Goal: Transaction & Acquisition: Purchase product/service

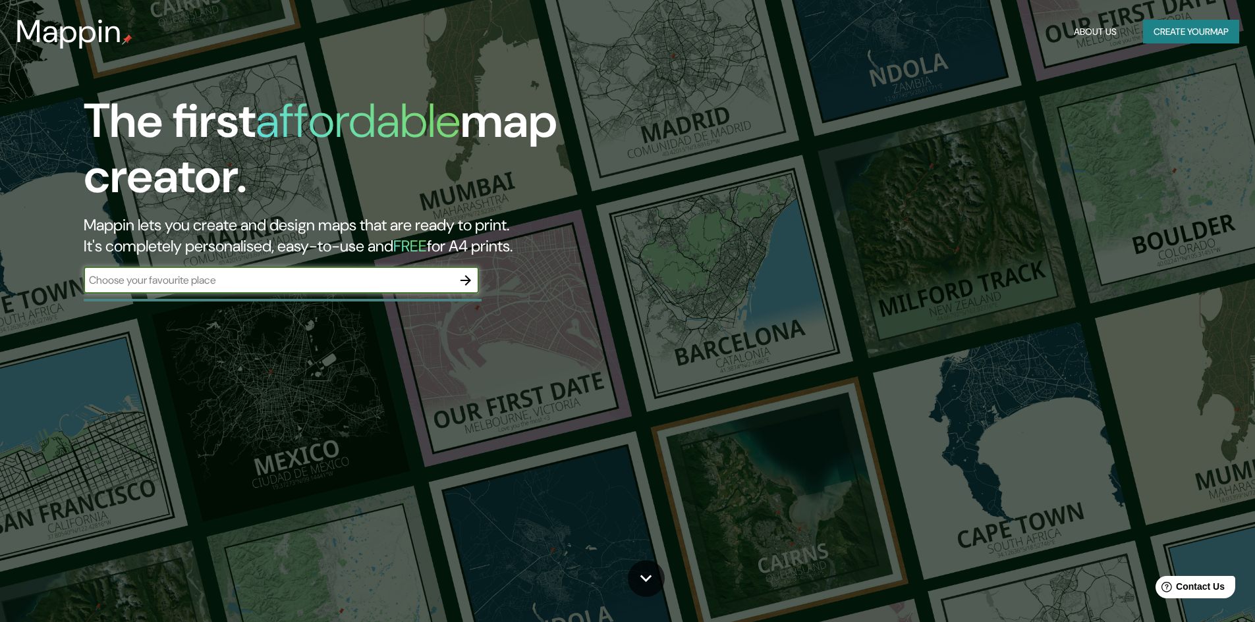
click at [370, 283] on input "text" at bounding box center [268, 280] width 369 height 15
click at [383, 278] on input "text" at bounding box center [268, 280] width 369 height 15
click at [196, 283] on input "tepetilitla, tlaxcala MExico" at bounding box center [268, 280] width 369 height 15
type input "tepetilitla, [GEOGRAPHIC_DATA] [GEOGRAPHIC_DATA]"
click at [472, 283] on icon "button" at bounding box center [466, 281] width 16 height 16
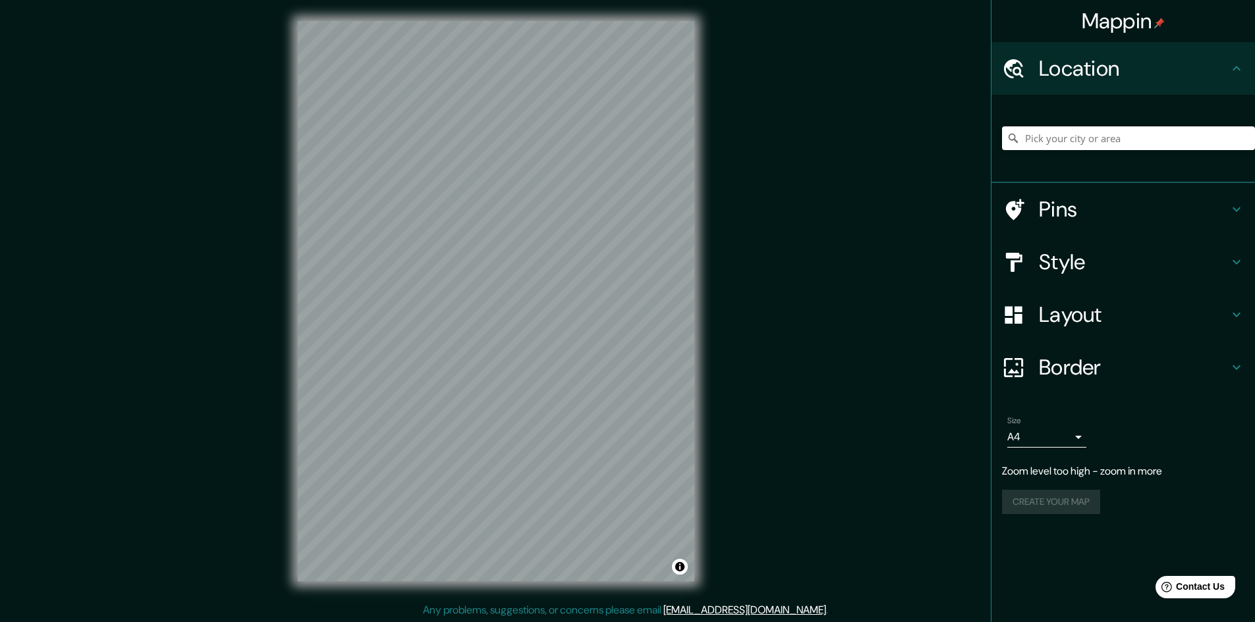
click at [709, 275] on div "© Mapbox © OpenStreetMap Improve this map" at bounding box center [496, 301] width 439 height 603
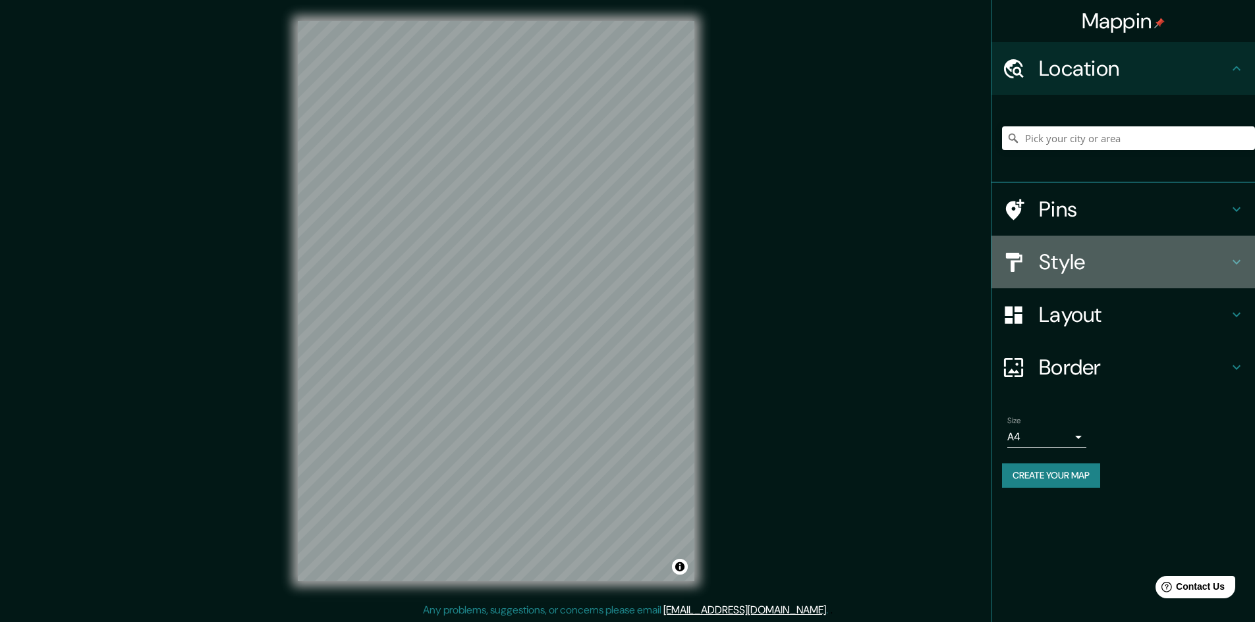
click at [1153, 260] on h4 "Style" at bounding box center [1134, 262] width 190 height 26
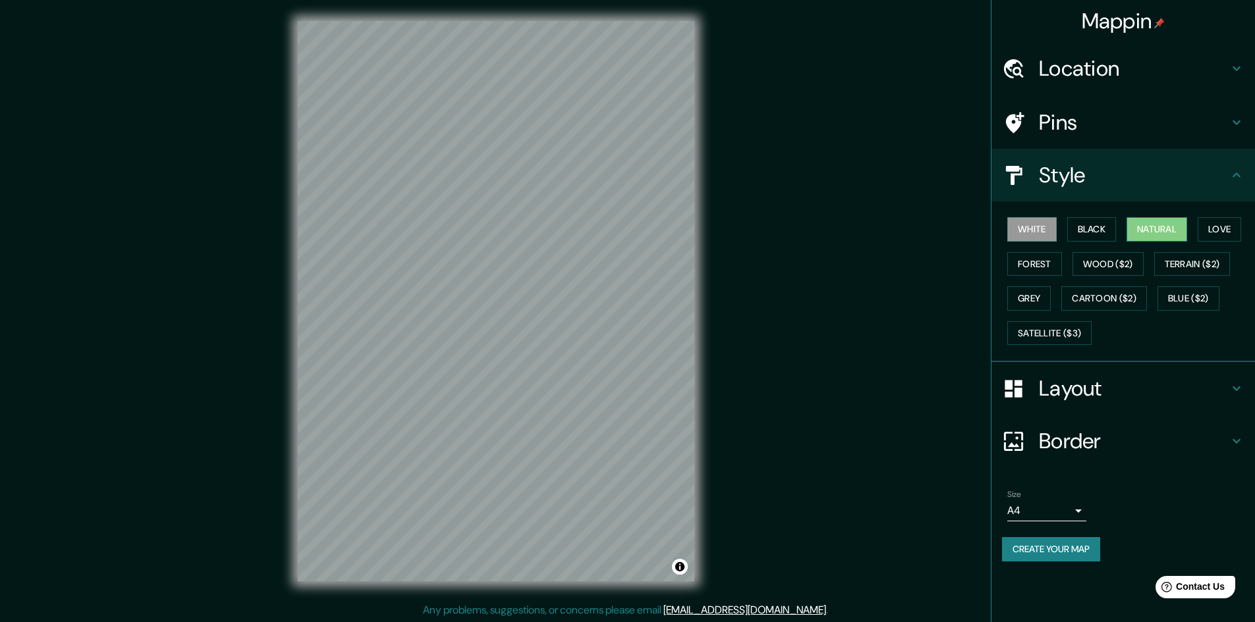
click at [1161, 227] on button "Natural" at bounding box center [1156, 229] width 61 height 24
click at [1033, 328] on button "Satellite ($3)" at bounding box center [1049, 333] width 84 height 24
click at [1192, 292] on button "Blue ($2)" at bounding box center [1188, 299] width 62 height 24
click at [1113, 301] on button "Cartoon ($2)" at bounding box center [1104, 299] width 86 height 24
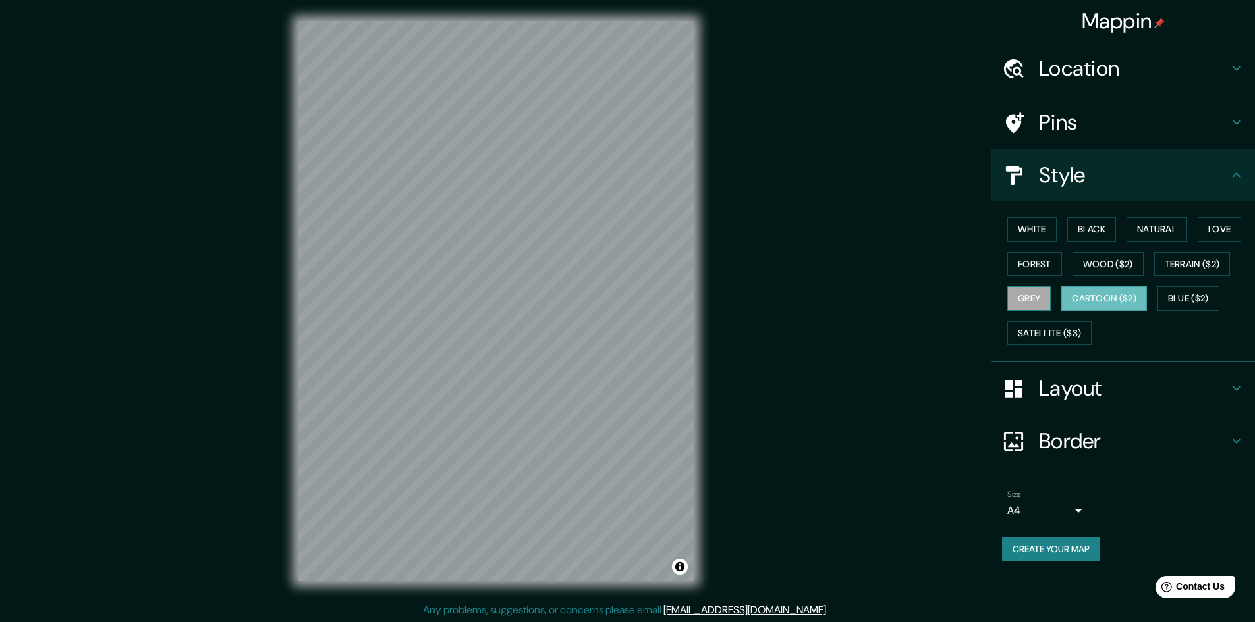
click at [1031, 302] on button "Grey" at bounding box center [1028, 299] width 43 height 24
click at [1105, 264] on button "Wood ($2)" at bounding box center [1107, 264] width 71 height 24
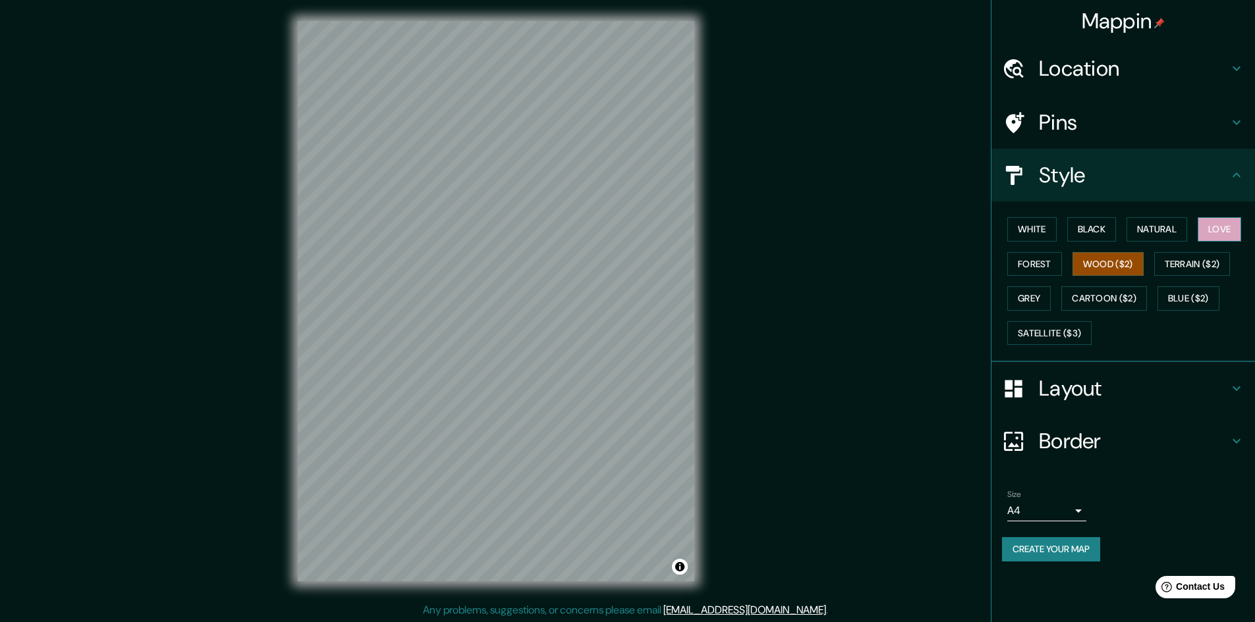
click at [1230, 228] on button "Love" at bounding box center [1218, 229] width 43 height 24
click at [1119, 271] on button "Wood ($2)" at bounding box center [1107, 264] width 71 height 24
click at [1042, 262] on button "Forest" at bounding box center [1034, 264] width 55 height 24
click at [1035, 227] on button "White" at bounding box center [1031, 229] width 49 height 24
click at [1086, 226] on button "Black" at bounding box center [1091, 229] width 49 height 24
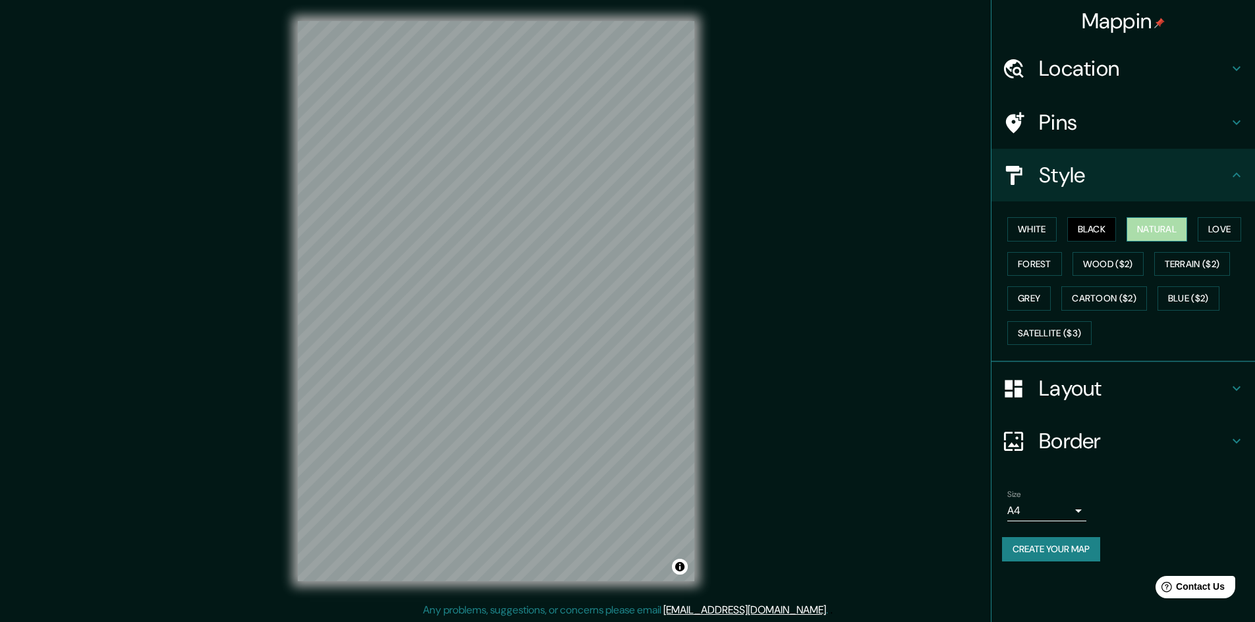
click at [1140, 229] on button "Natural" at bounding box center [1156, 229] width 61 height 24
click at [1217, 221] on button "Love" at bounding box center [1218, 229] width 43 height 24
click at [1049, 269] on button "Forest" at bounding box center [1034, 264] width 55 height 24
click at [1102, 260] on button "Wood ($2)" at bounding box center [1107, 264] width 71 height 24
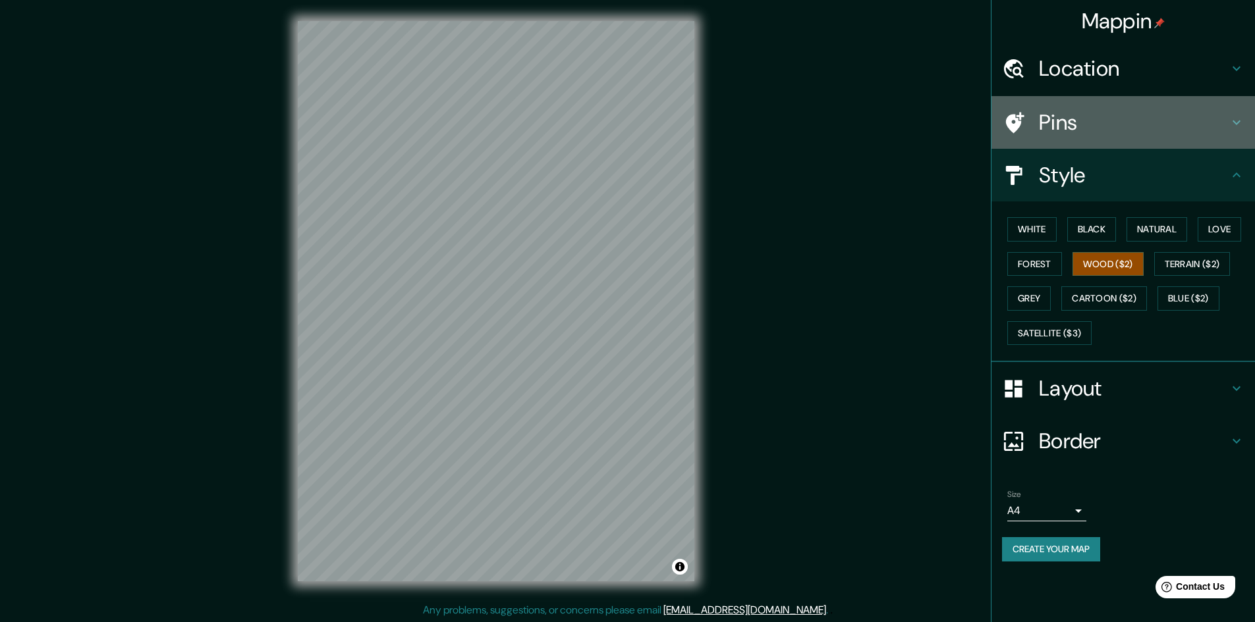
click at [1088, 115] on h4 "Pins" at bounding box center [1134, 122] width 190 height 26
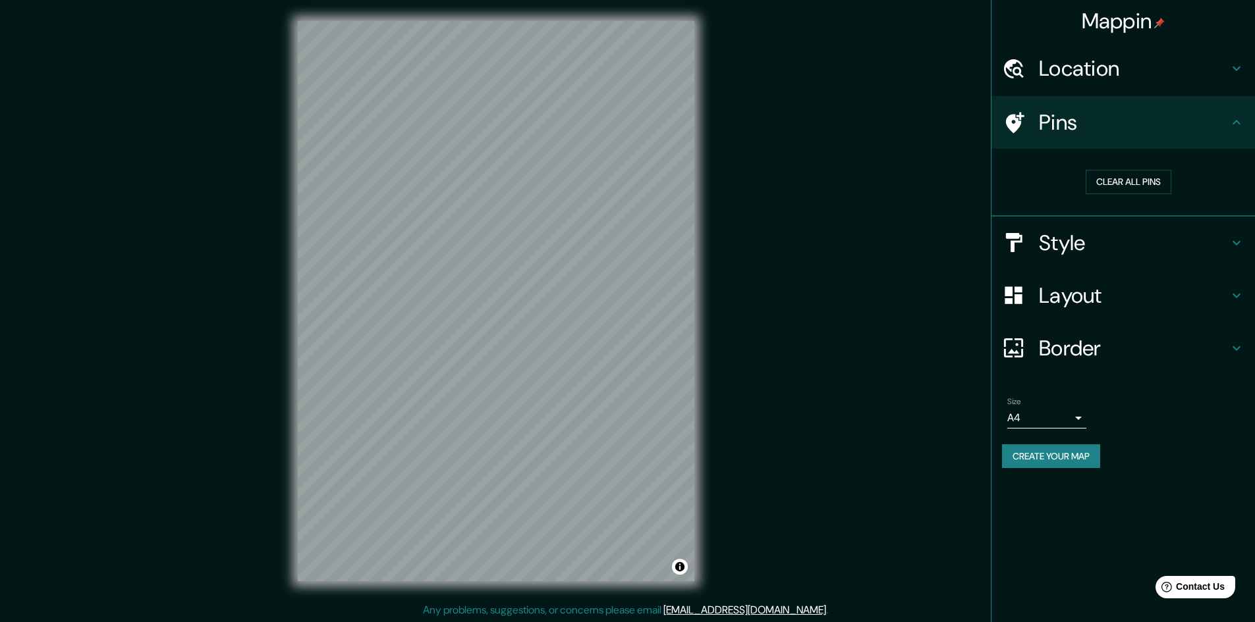
click at [1103, 78] on h4 "Location" at bounding box center [1134, 68] width 190 height 26
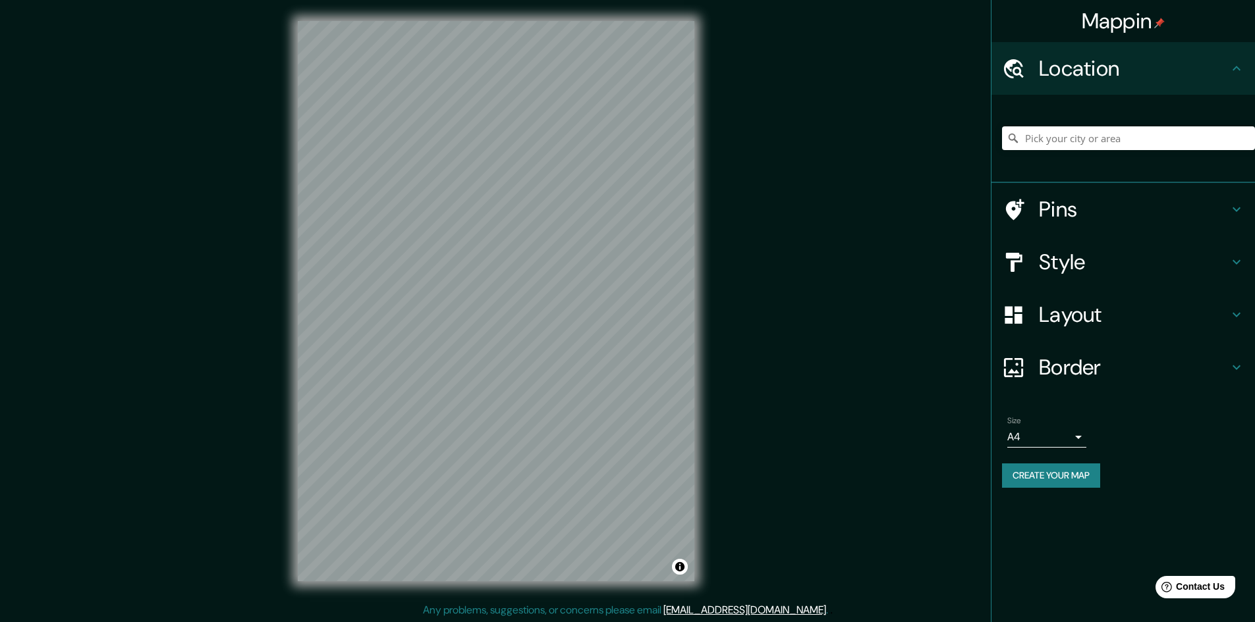
click at [1238, 370] on icon at bounding box center [1236, 368] width 16 height 16
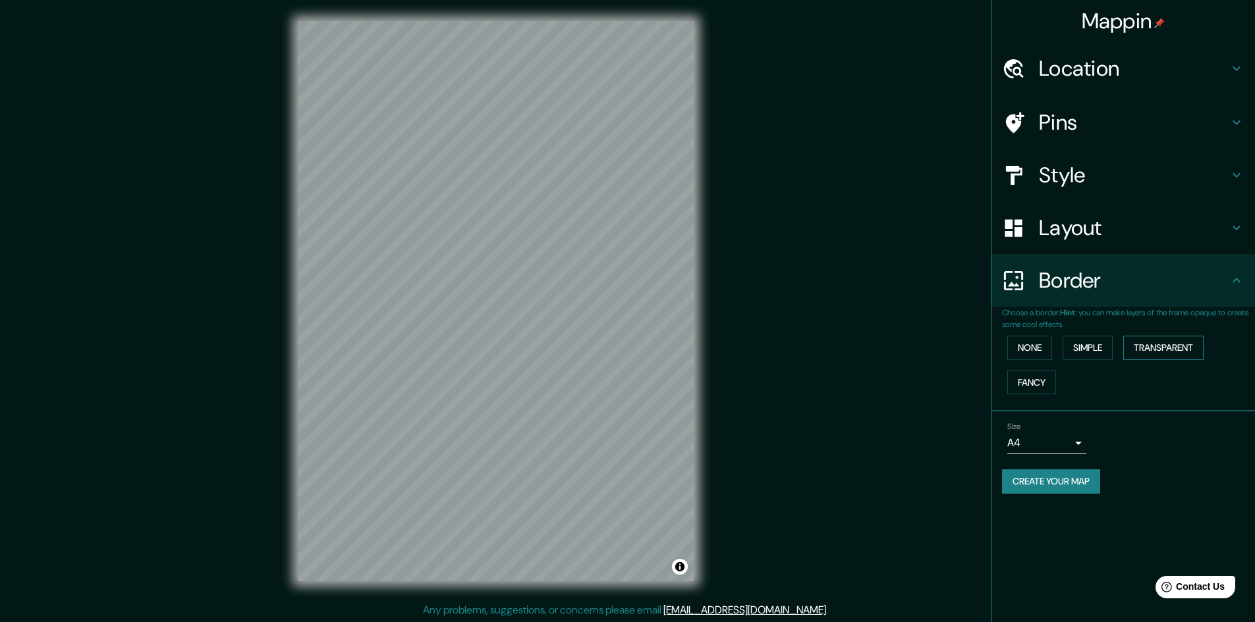
click at [1170, 349] on button "Transparent" at bounding box center [1163, 348] width 80 height 24
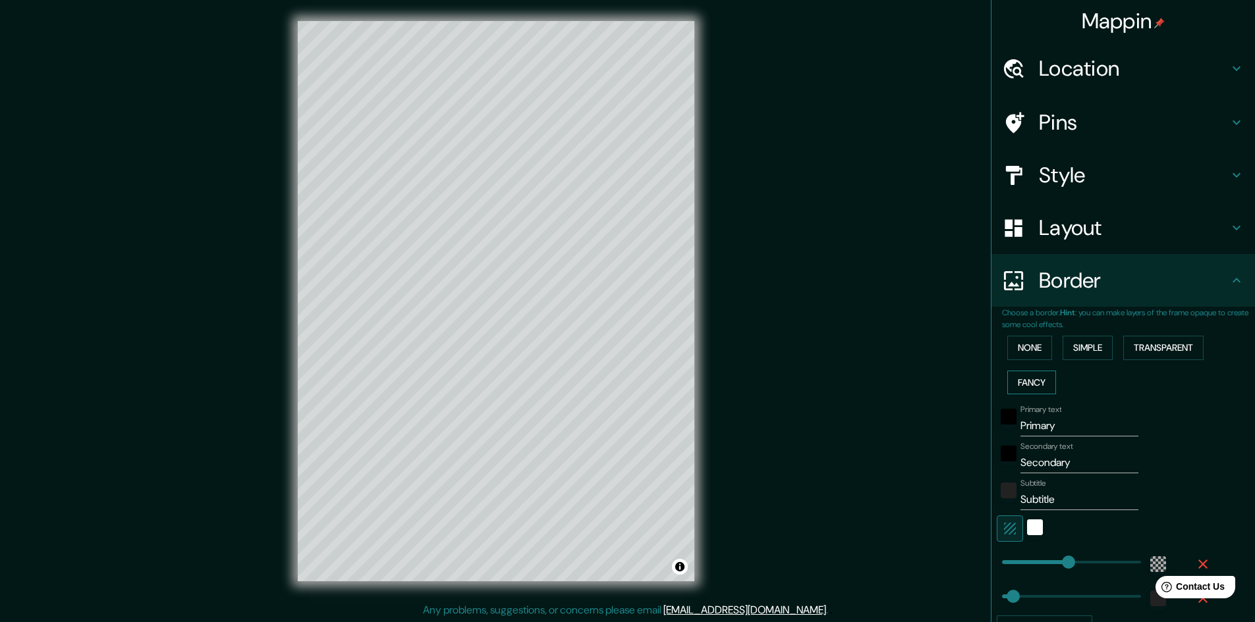
click at [1032, 383] on button "Fancy" at bounding box center [1031, 383] width 49 height 24
click at [1027, 351] on button "None" at bounding box center [1029, 348] width 45 height 24
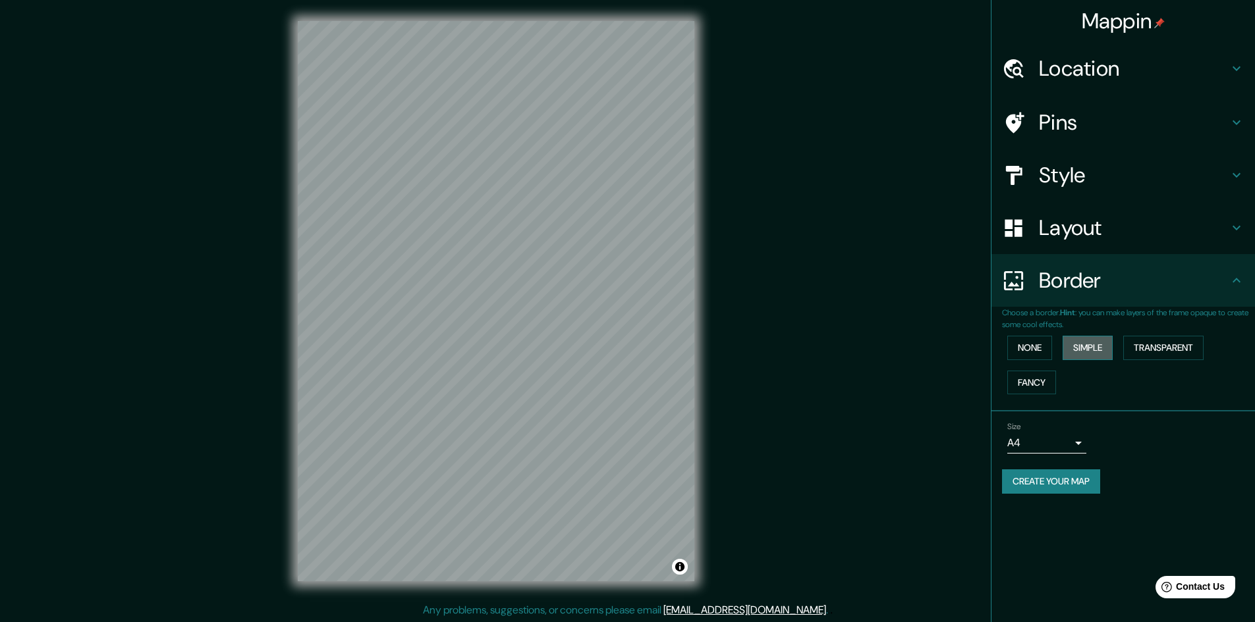
click at [1099, 347] on button "Simple" at bounding box center [1087, 348] width 50 height 24
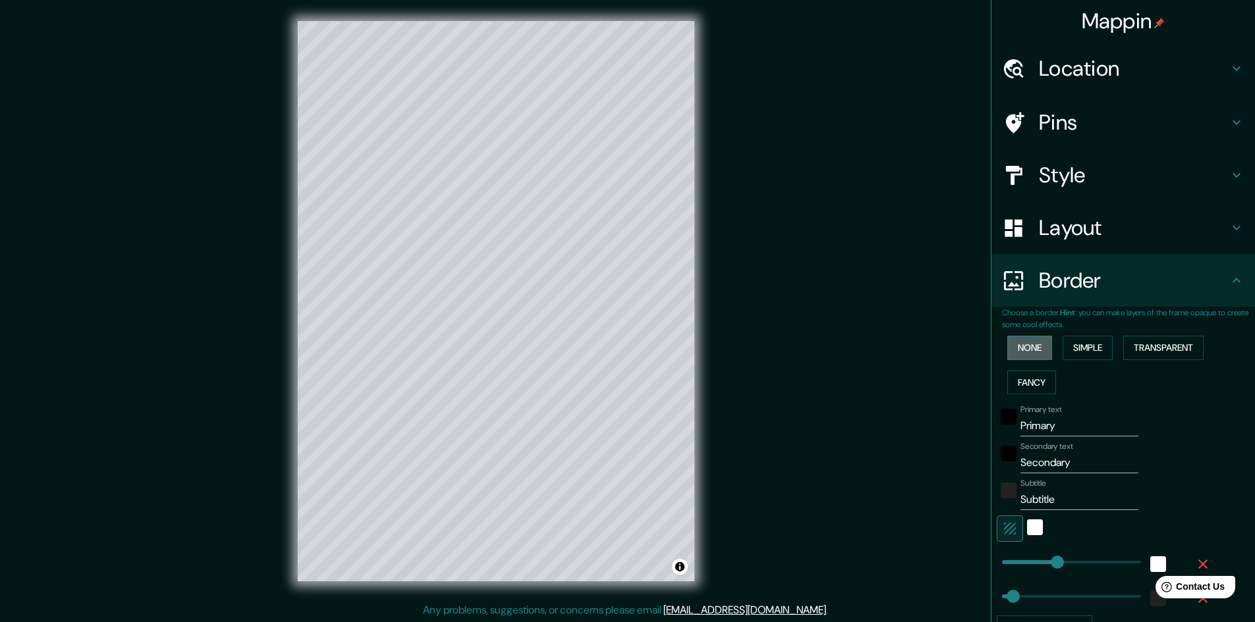
click at [1027, 348] on button "None" at bounding box center [1029, 348] width 45 height 24
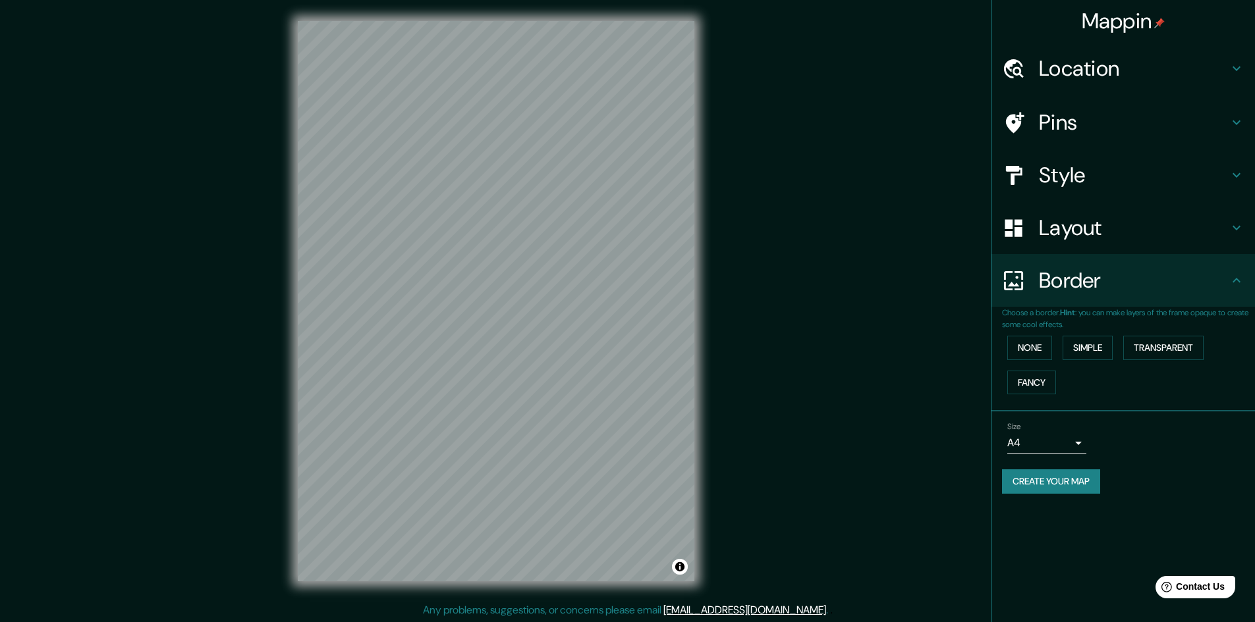
click at [1130, 219] on h4 "Layout" at bounding box center [1134, 228] width 190 height 26
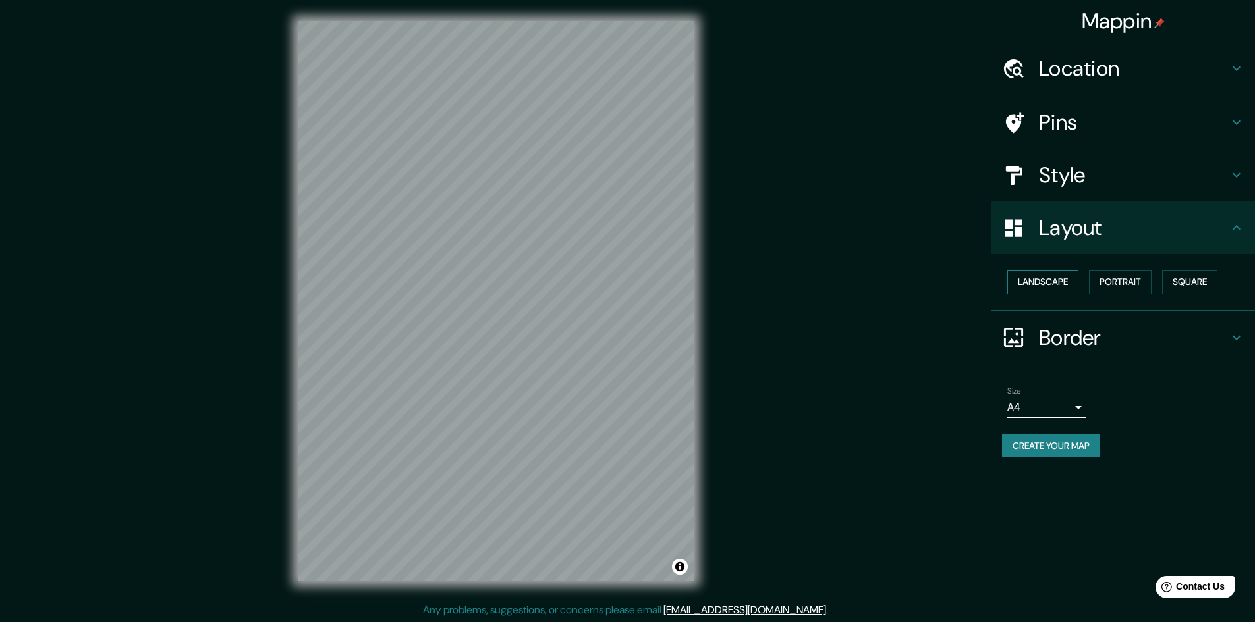
click at [1051, 291] on button "Landscape" at bounding box center [1042, 282] width 71 height 24
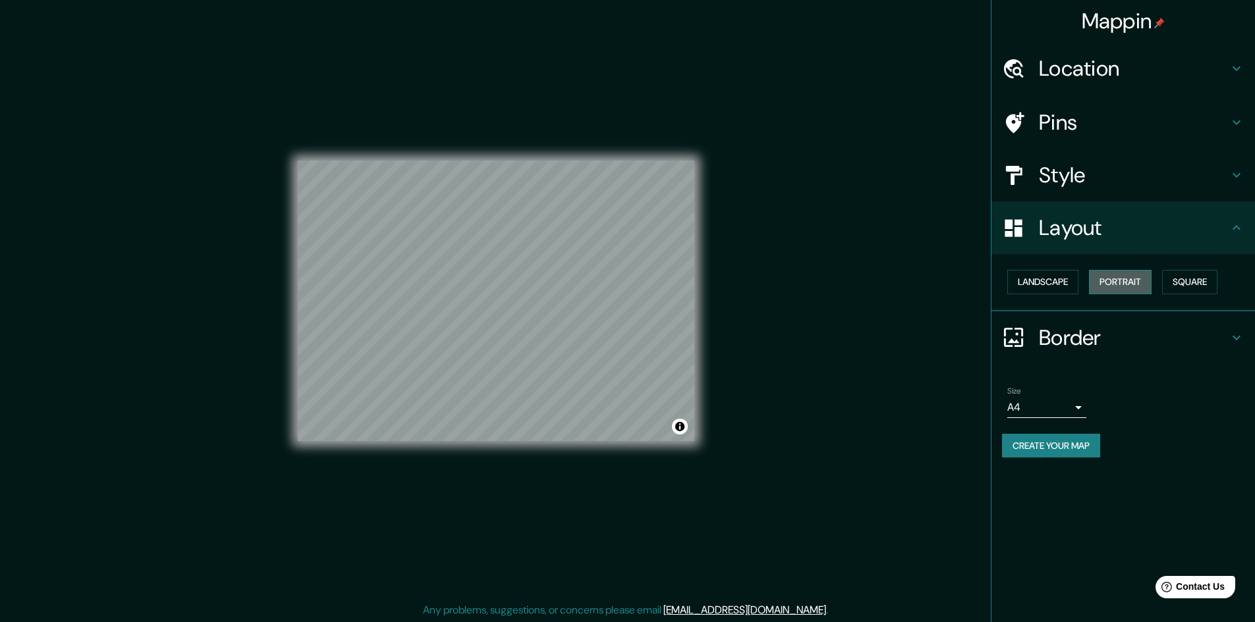
click at [1110, 288] on button "Portrait" at bounding box center [1120, 282] width 63 height 24
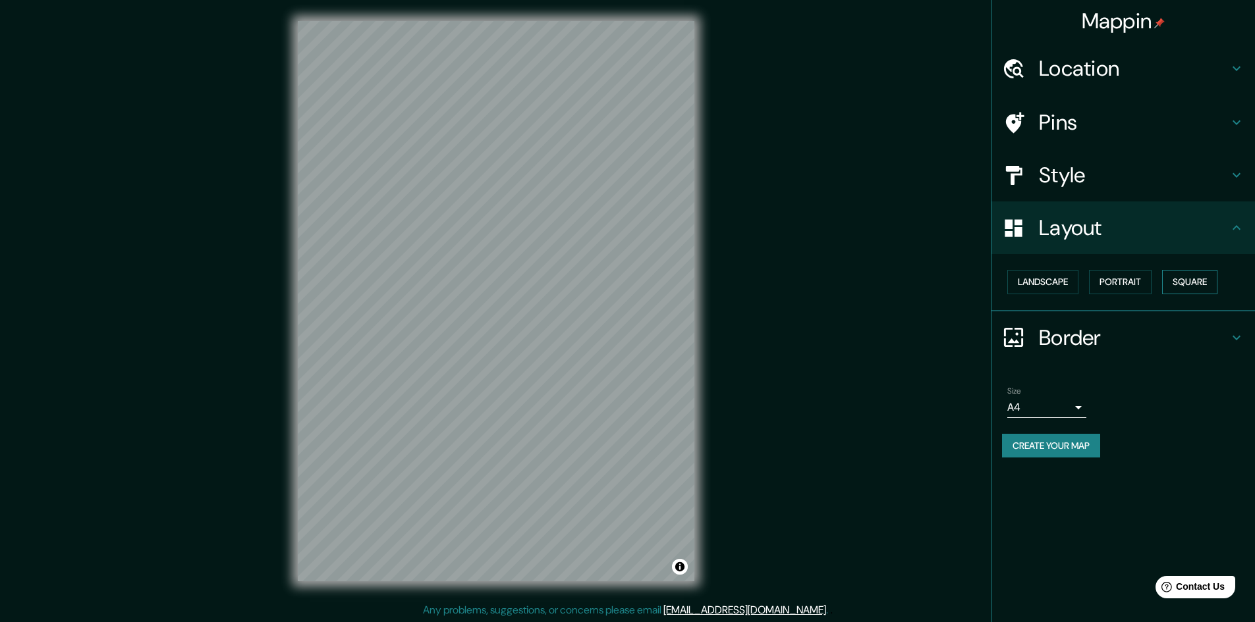
click at [1185, 281] on button "Square" at bounding box center [1189, 282] width 55 height 24
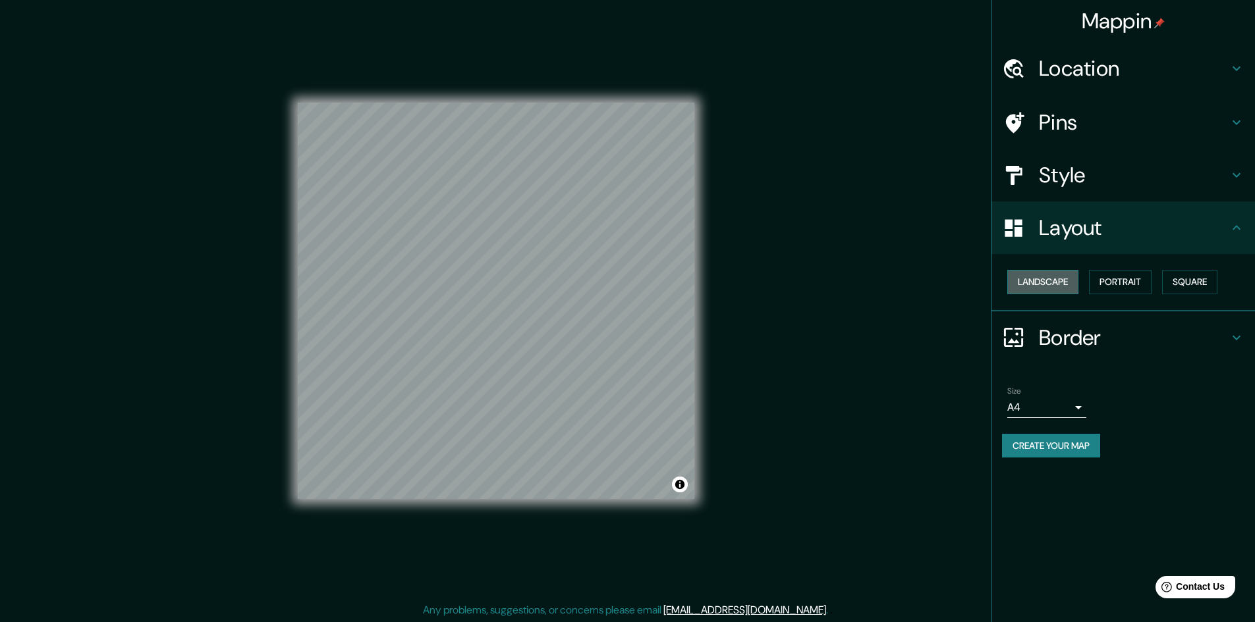
click at [1039, 281] on button "Landscape" at bounding box center [1042, 282] width 71 height 24
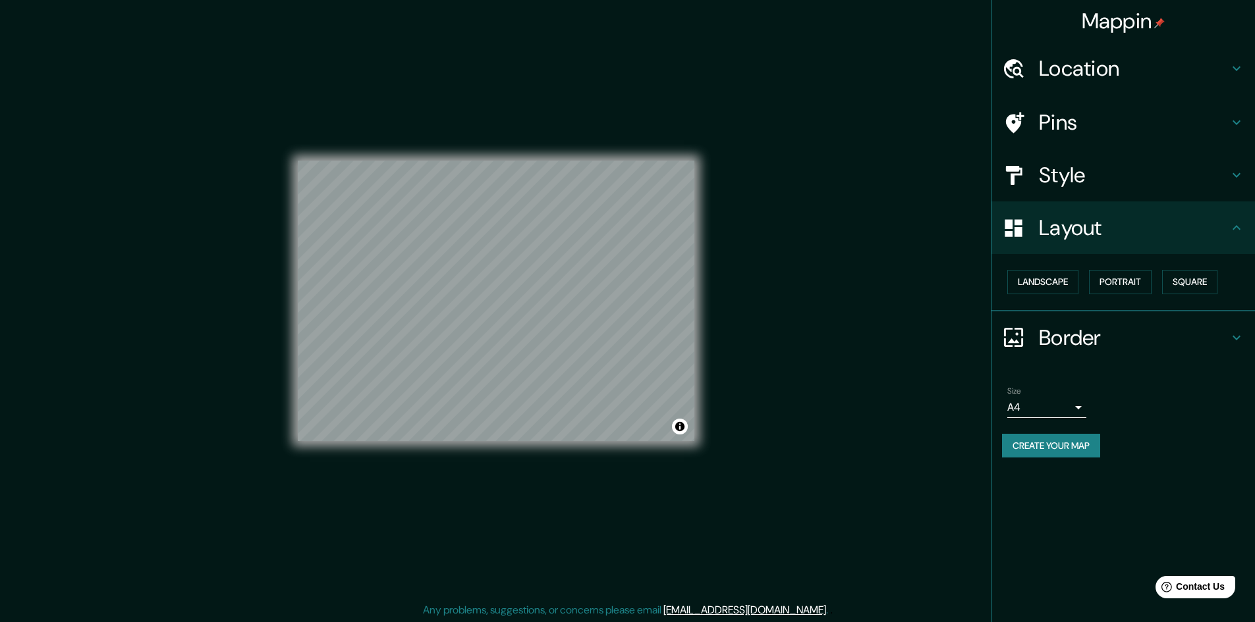
click at [1054, 184] on h4 "Style" at bounding box center [1134, 175] width 190 height 26
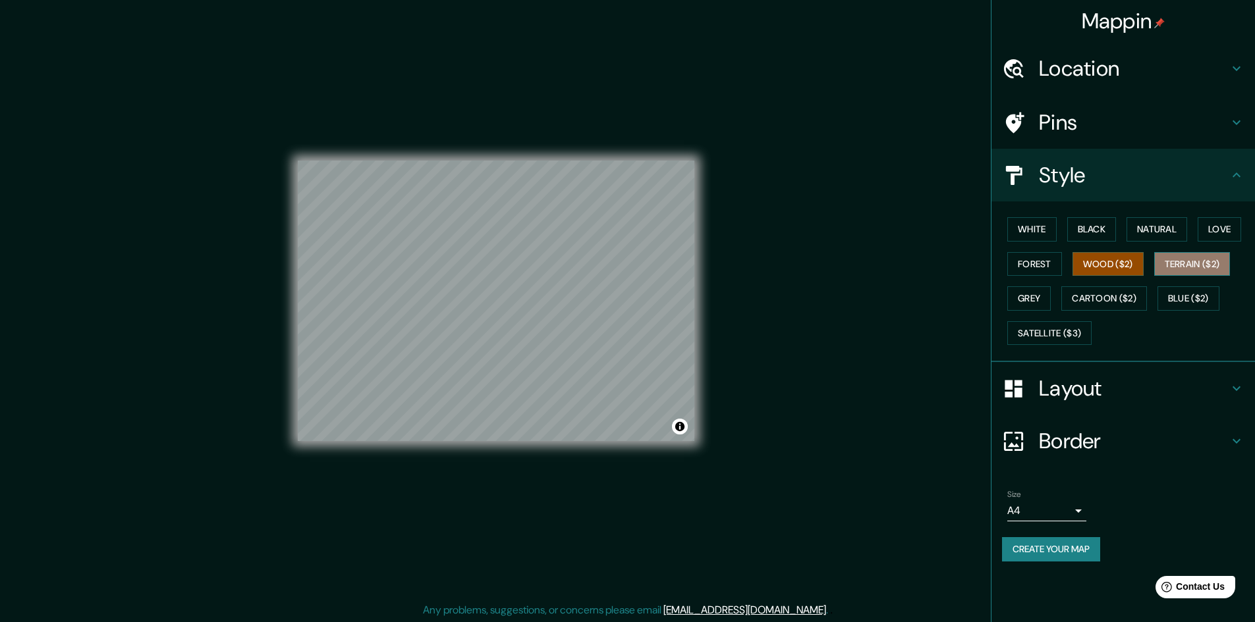
click at [1175, 259] on button "Terrain ($2)" at bounding box center [1192, 264] width 76 height 24
click at [1217, 232] on button "Love" at bounding box center [1218, 229] width 43 height 24
click at [1175, 235] on button "Natural" at bounding box center [1156, 229] width 61 height 24
click at [1118, 273] on button "Wood ($2)" at bounding box center [1107, 264] width 71 height 24
drag, startPoint x: 615, startPoint y: 358, endPoint x: 534, endPoint y: 358, distance: 81.7
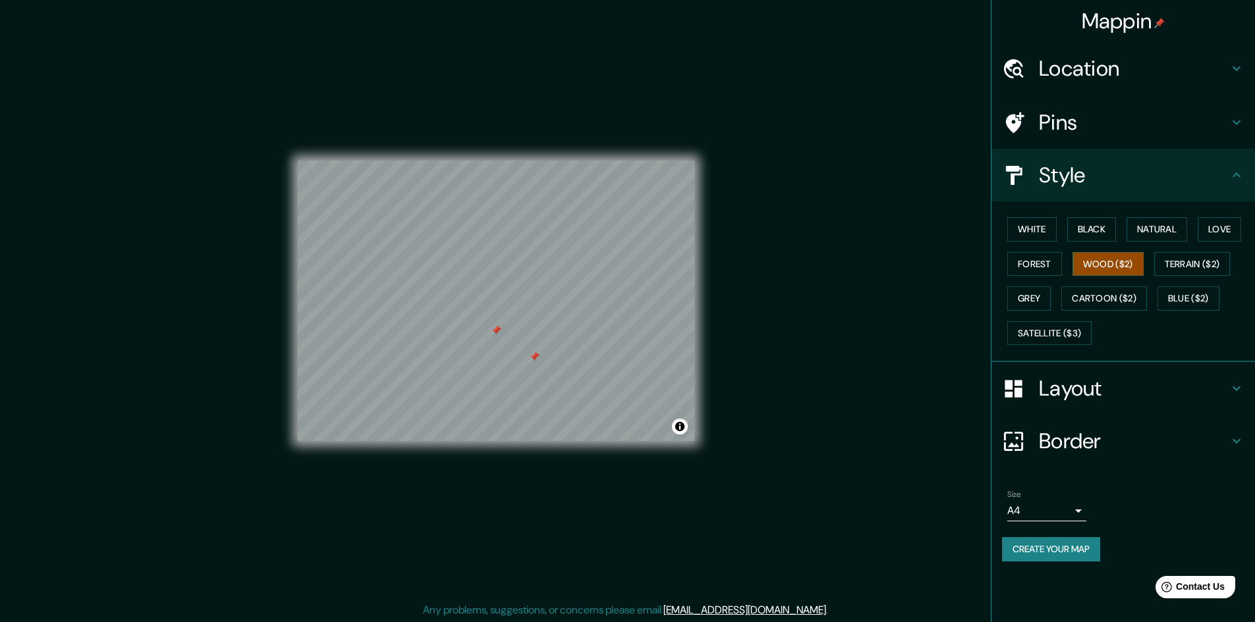
click at [534, 358] on div at bounding box center [534, 357] width 11 height 11
click at [495, 332] on div at bounding box center [496, 330] width 11 height 11
click at [535, 356] on div at bounding box center [534, 357] width 11 height 11
click at [1115, 391] on h4 "Layout" at bounding box center [1134, 388] width 190 height 26
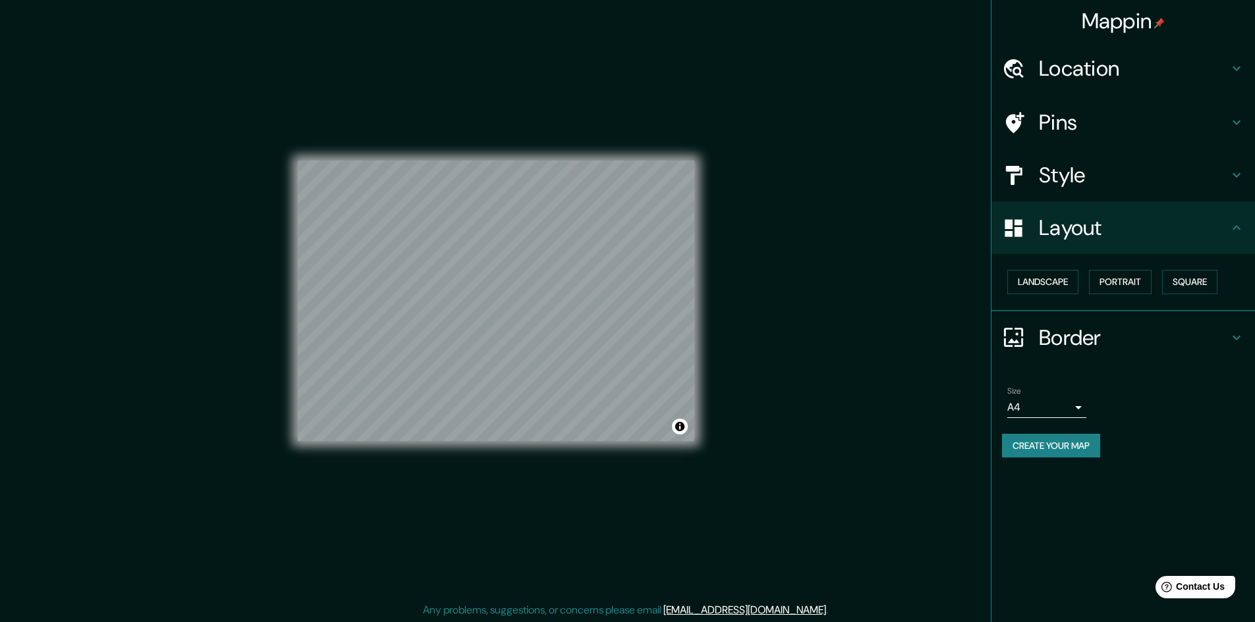
click at [1078, 408] on body "Mappin Location Pins Style Layout Landscape Portrait Square Border Choose a bor…" at bounding box center [627, 311] width 1255 height 622
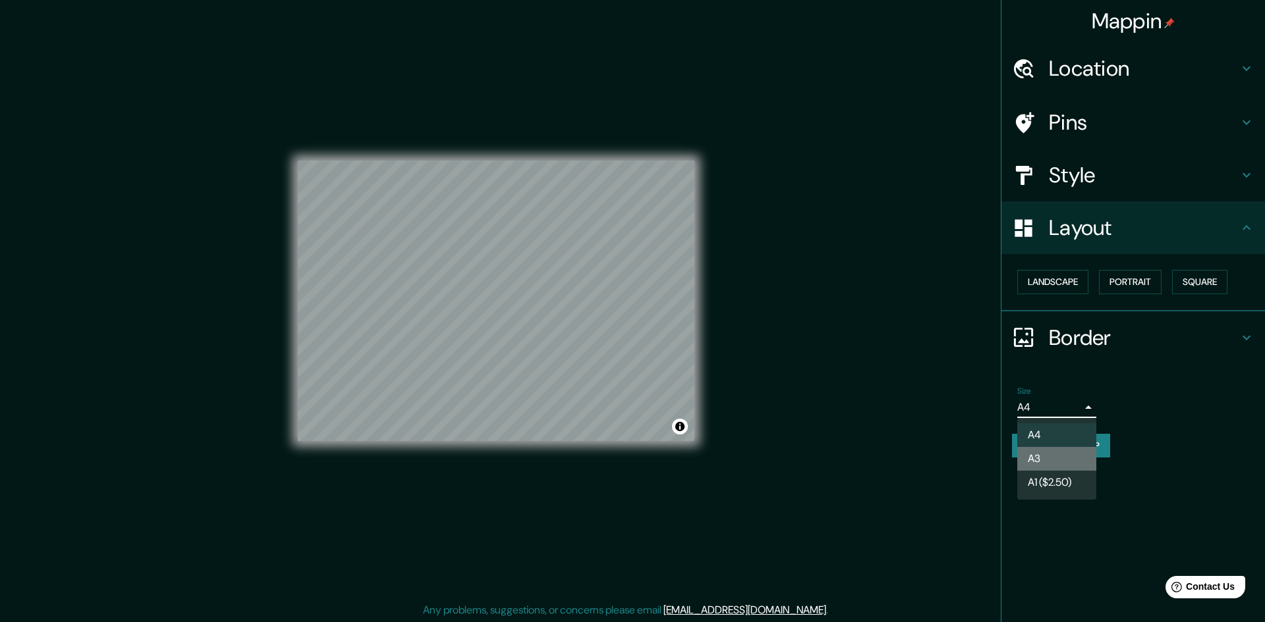
click at [1059, 455] on li "A3" at bounding box center [1056, 459] width 79 height 24
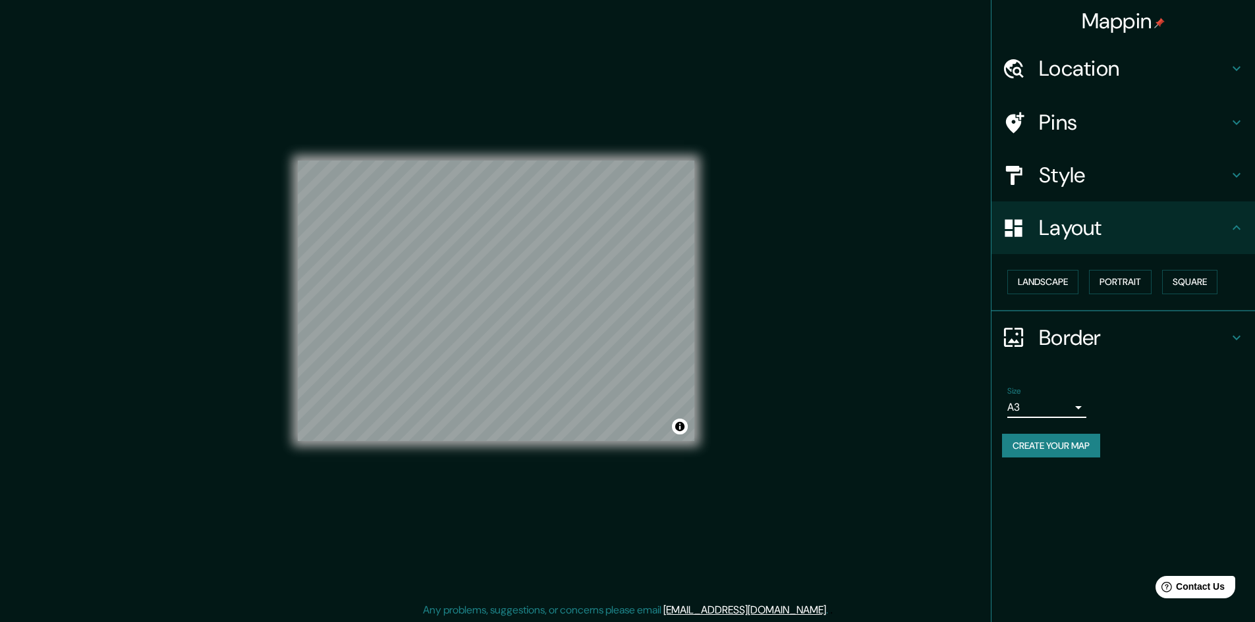
click at [1032, 405] on body "Mappin Location Pins Style Layout Landscape Portrait Square Border Choose a bor…" at bounding box center [627, 311] width 1255 height 622
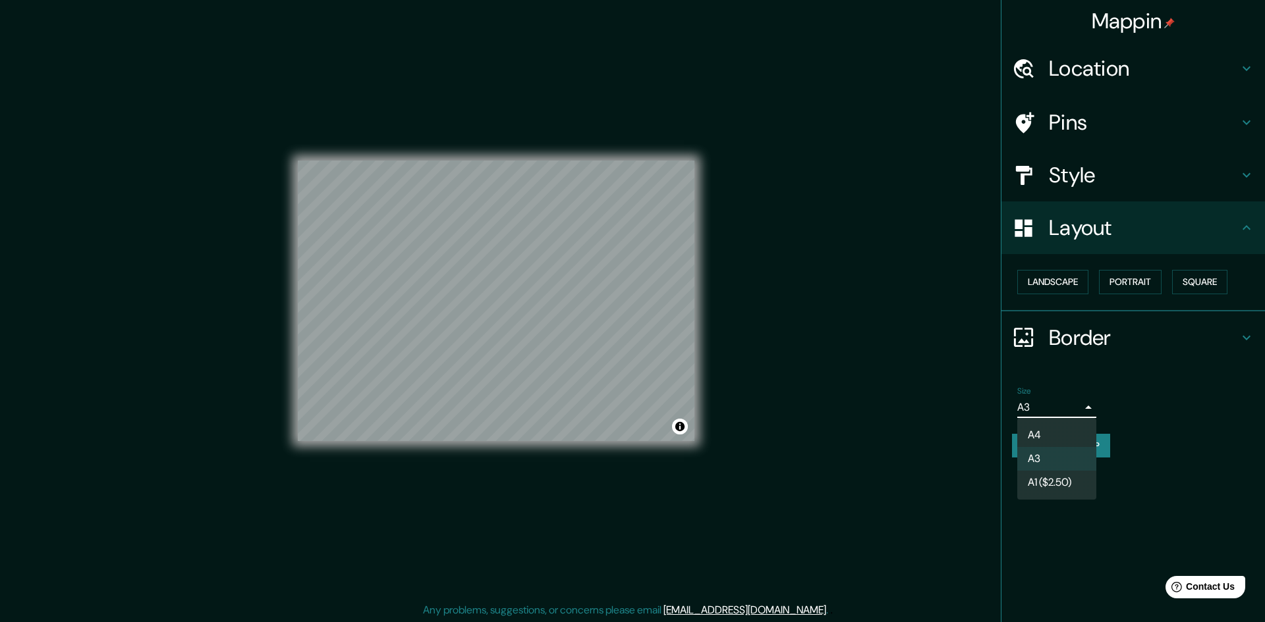
click at [1030, 431] on li "A4" at bounding box center [1056, 436] width 79 height 24
click at [1030, 402] on body "Mappin Location Pins Style Layout Landscape Portrait Square Border Choose a bor…" at bounding box center [632, 311] width 1265 height 622
click at [1033, 478] on li "A1 ($2.50)" at bounding box center [1056, 483] width 79 height 24
click at [1039, 409] on body "Mappin Location Pins Style Layout Landscape Portrait Square Border Choose a bor…" at bounding box center [632, 311] width 1265 height 622
click at [1041, 426] on li "A4" at bounding box center [1056, 436] width 79 height 24
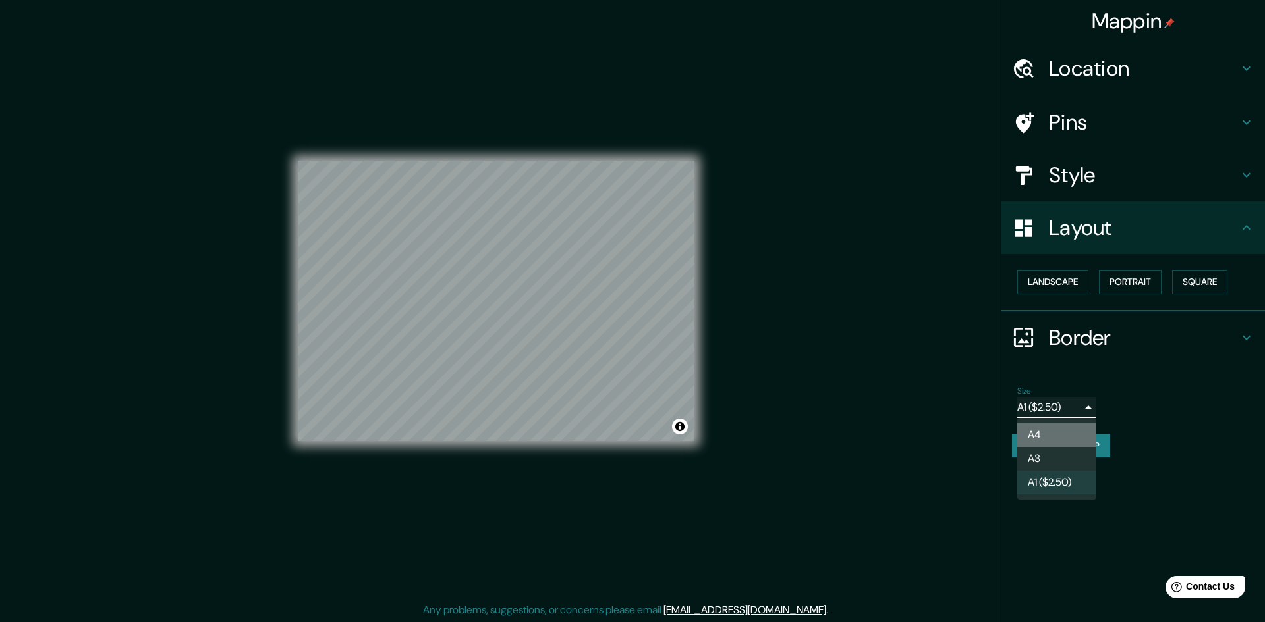
type input "single"
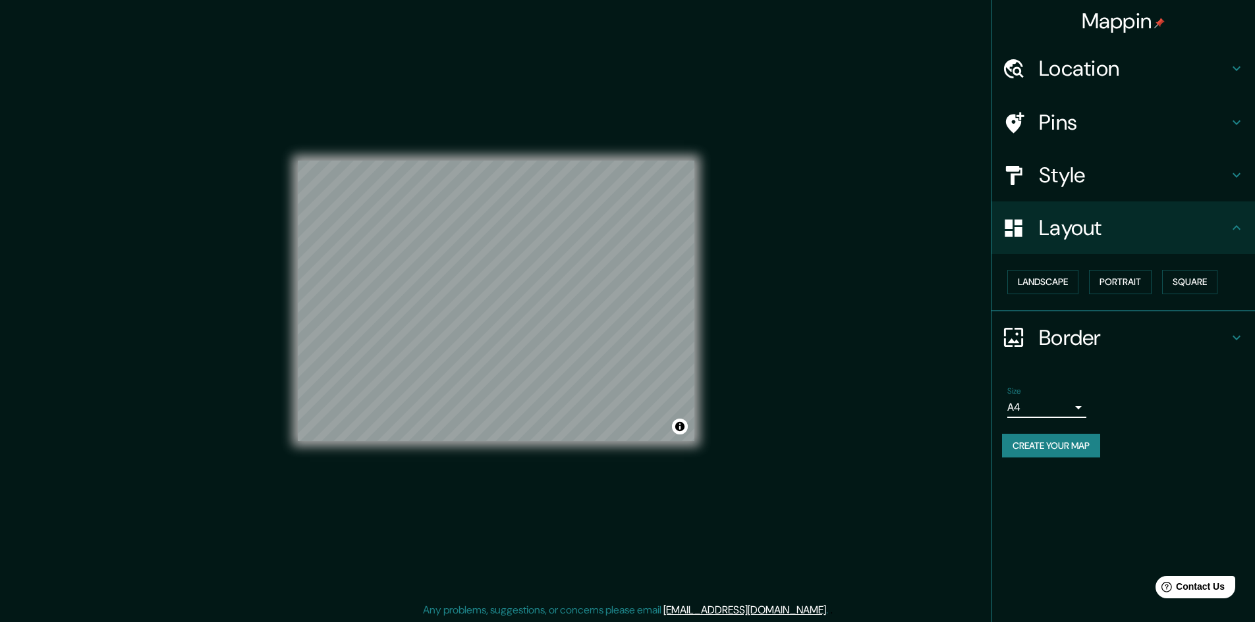
click at [1085, 114] on h4 "Pins" at bounding box center [1134, 122] width 190 height 26
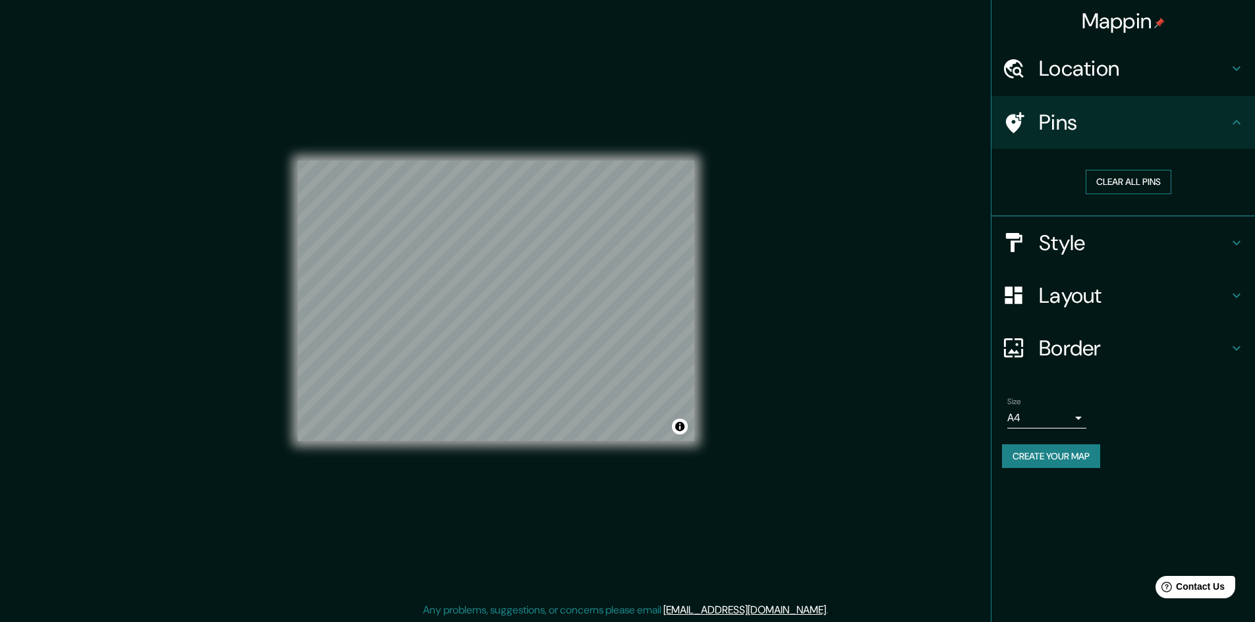
click at [1114, 185] on button "Clear all pins" at bounding box center [1129, 182] width 86 height 24
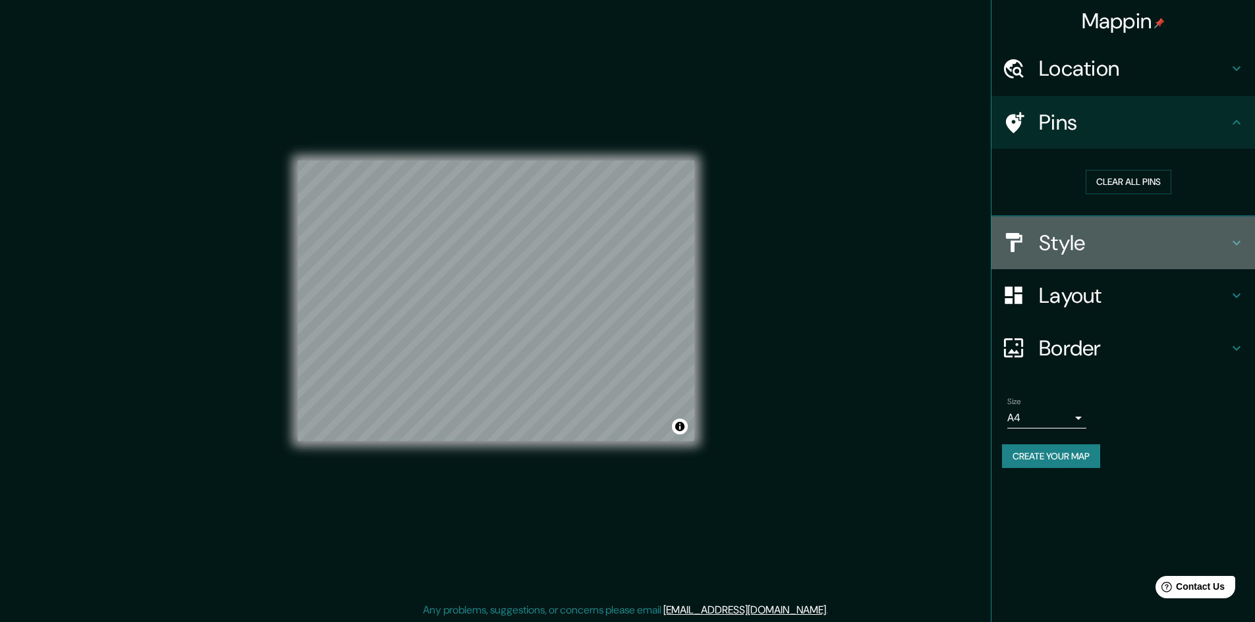
click at [1062, 246] on h4 "Style" at bounding box center [1134, 243] width 190 height 26
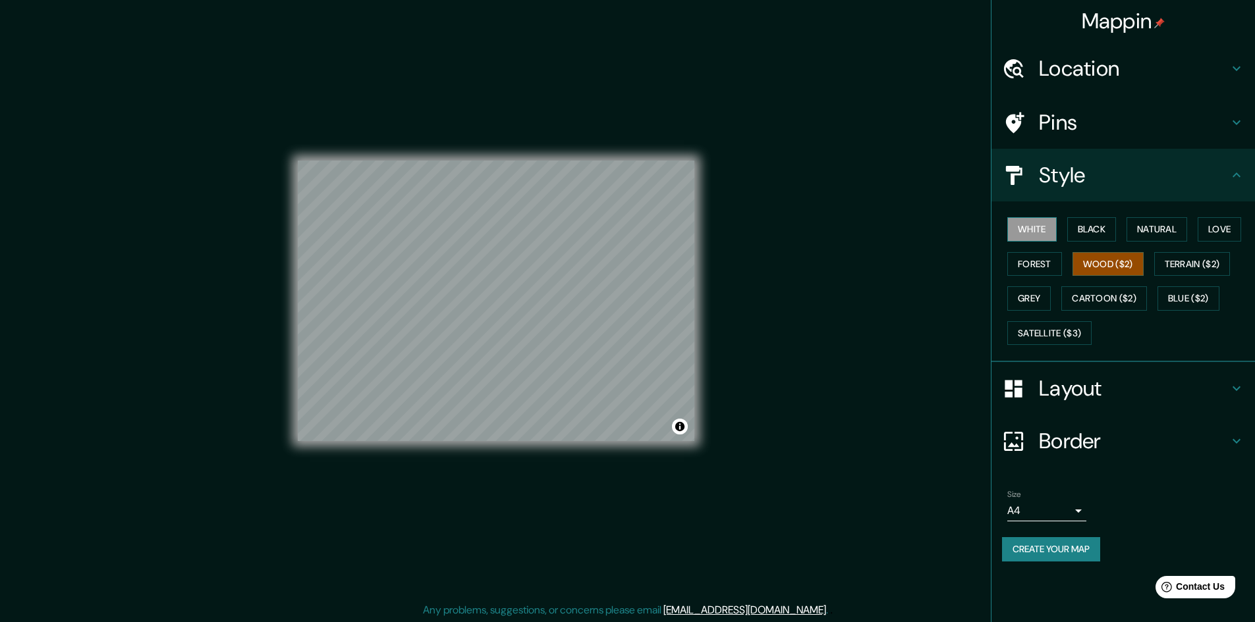
click at [1045, 233] on button "White" at bounding box center [1031, 229] width 49 height 24
click at [1082, 231] on button "Black" at bounding box center [1091, 229] width 49 height 24
click at [1019, 225] on button "White" at bounding box center [1031, 229] width 49 height 24
click at [1186, 236] on button "Natural" at bounding box center [1156, 229] width 61 height 24
click at [1206, 234] on button "Love" at bounding box center [1218, 229] width 43 height 24
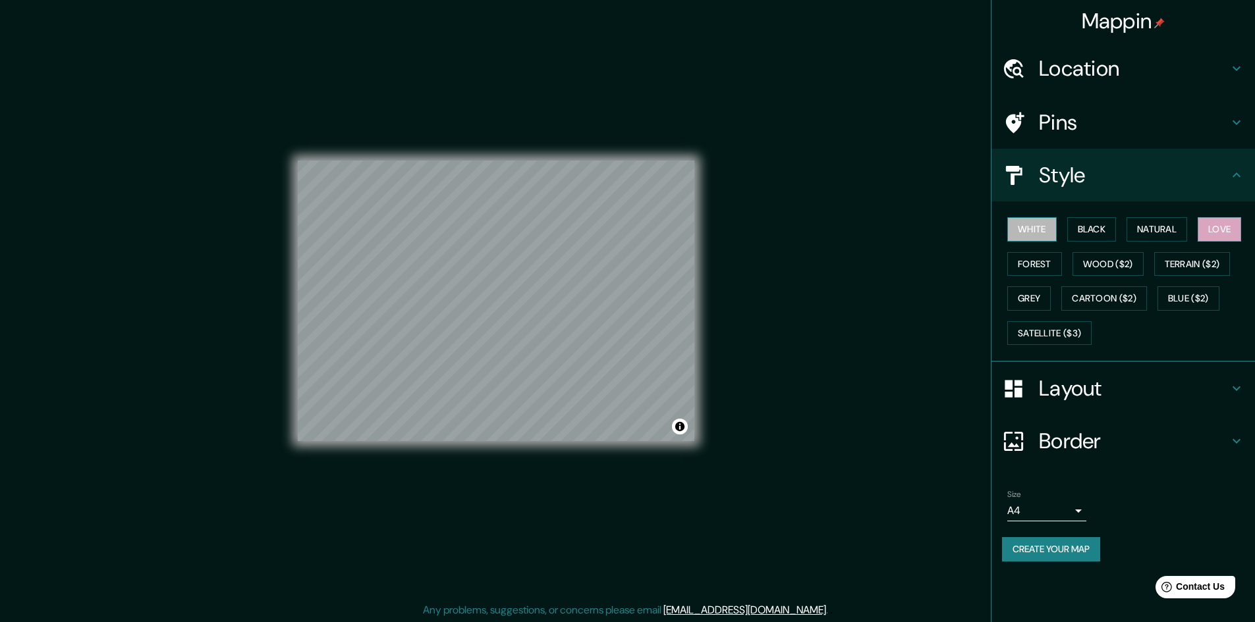
click at [1030, 237] on button "White" at bounding box center [1031, 229] width 49 height 24
click at [1043, 306] on button "Grey" at bounding box center [1028, 299] width 43 height 24
click at [1036, 235] on button "White" at bounding box center [1031, 229] width 49 height 24
click at [1074, 553] on button "Create your map" at bounding box center [1051, 549] width 98 height 24
click at [1053, 551] on button "Create your map" at bounding box center [1051, 549] width 98 height 24
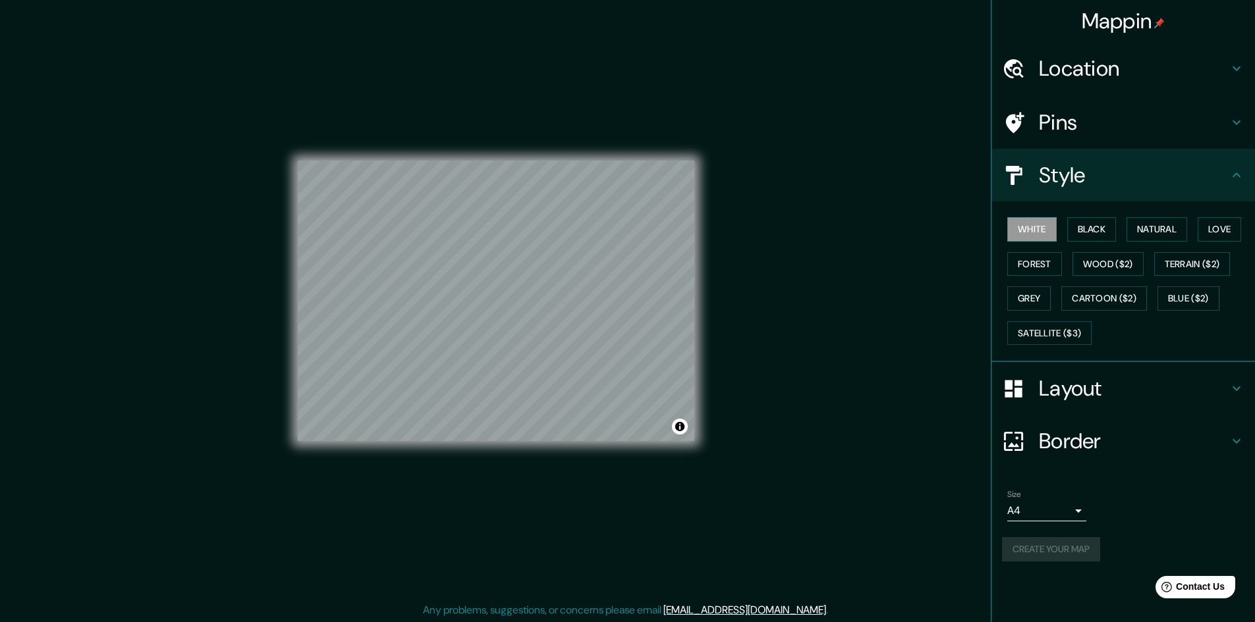
click at [864, 399] on div "Mappin Location Pins Style [PERSON_NAME] Black Natural Love Forest [PERSON_NAME…" at bounding box center [627, 312] width 1255 height 624
drag, startPoint x: 1254, startPoint y: 354, endPoint x: 1259, endPoint y: 420, distance: 66.1
click at [1255, 422] on html "Mappin Location Pins Style [PERSON_NAME] Black Natural Love Forest [PERSON_NAME…" at bounding box center [627, 311] width 1255 height 622
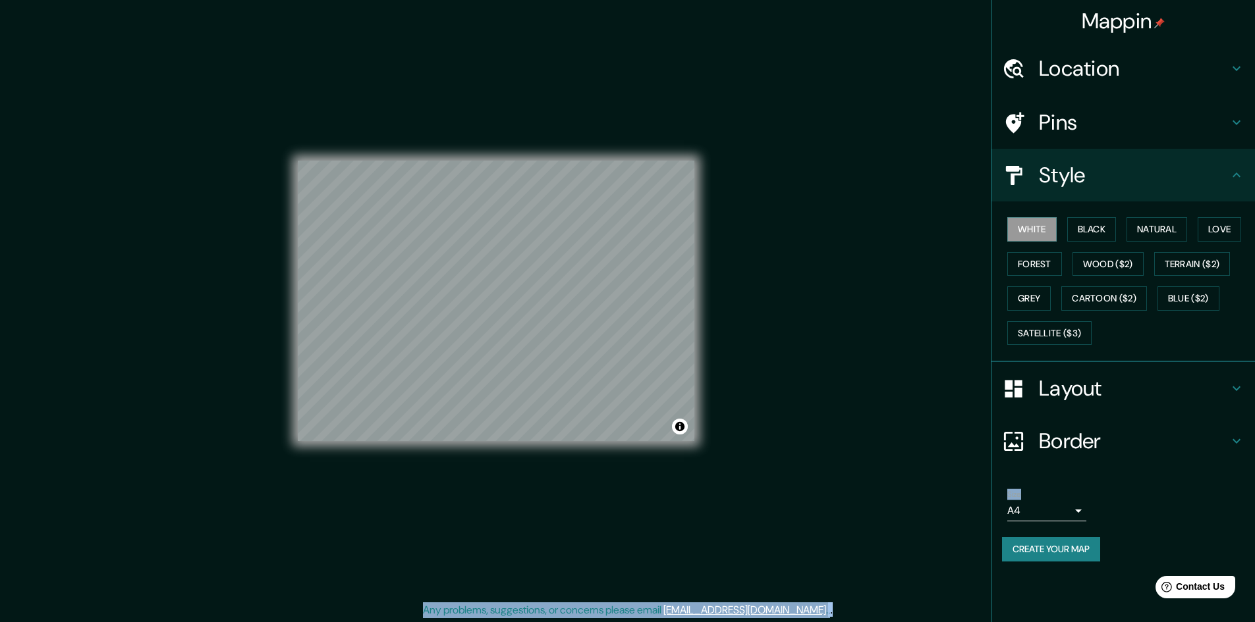
click at [1136, 447] on h4 "Border" at bounding box center [1134, 441] width 190 height 26
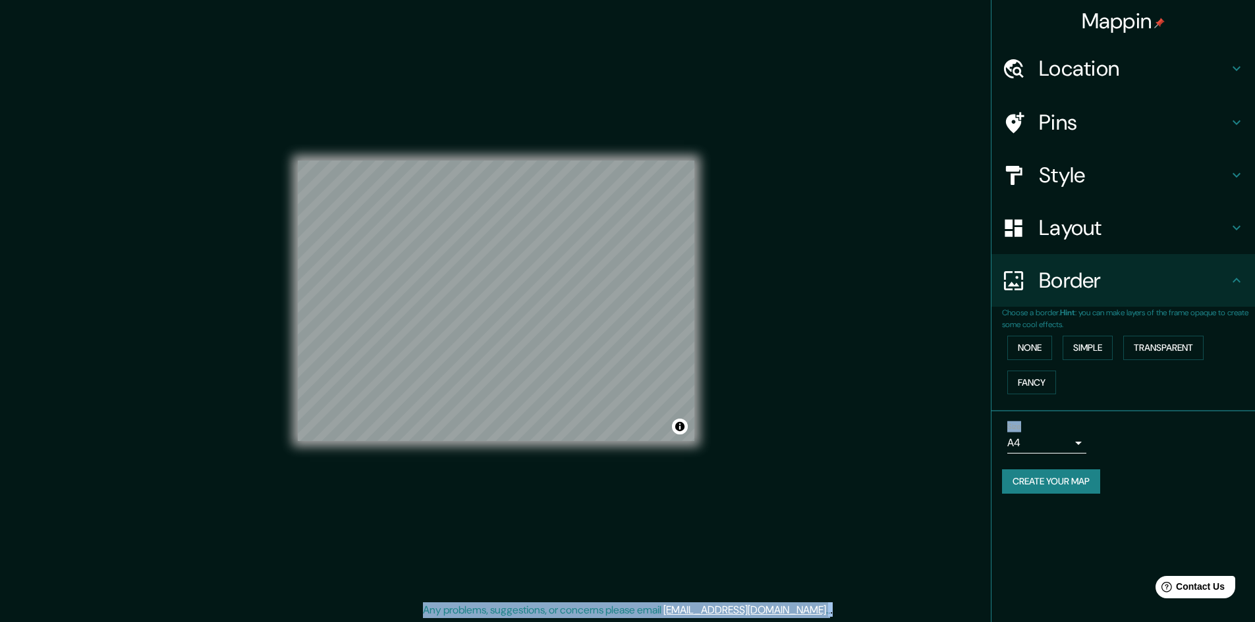
click at [887, 499] on div "Mappin Location Pins Style Layout Border Choose a border. Hint : you can make l…" at bounding box center [627, 312] width 1255 height 624
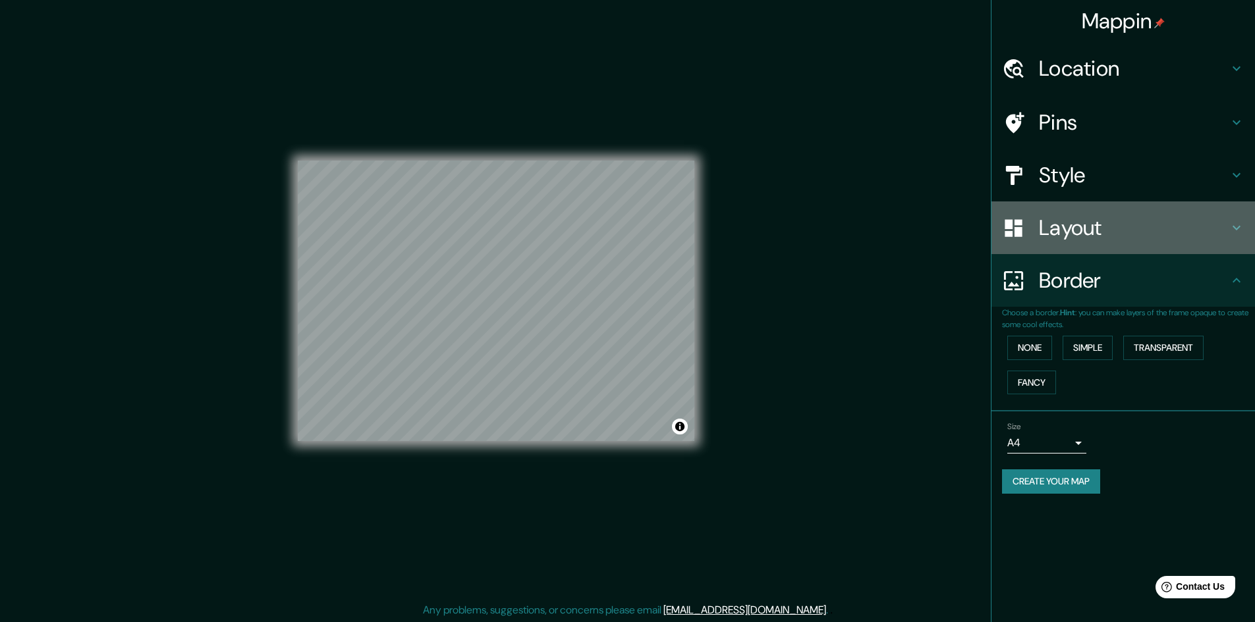
click at [1012, 234] on icon at bounding box center [1012, 227] width 17 height 17
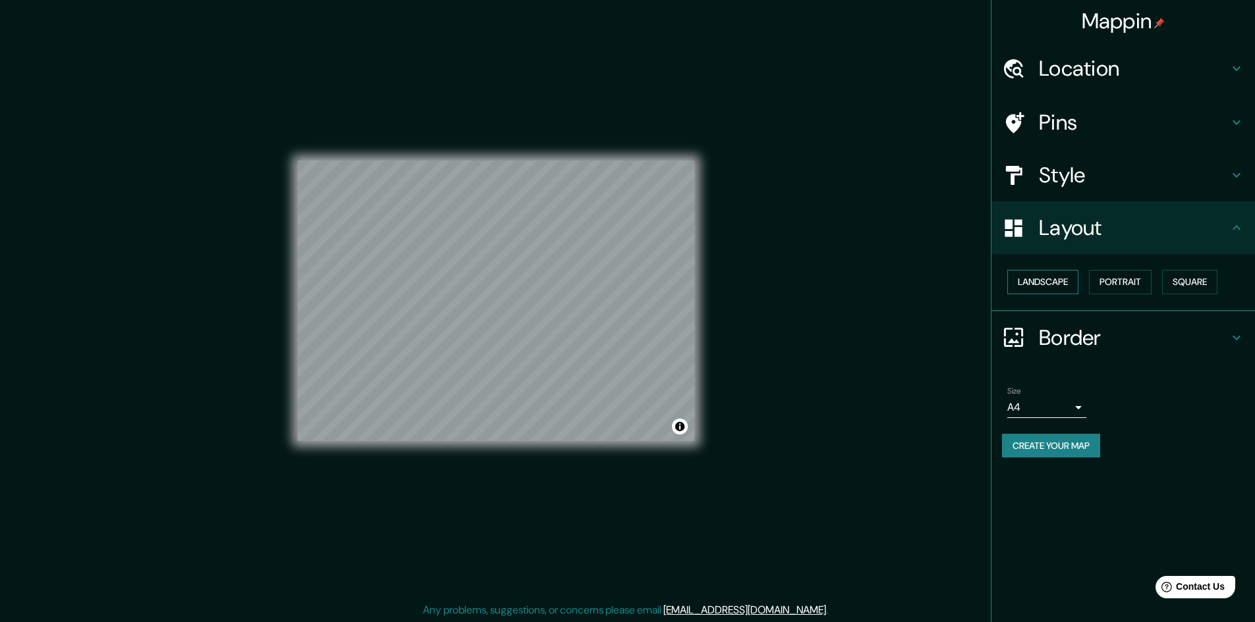
click at [1022, 283] on button "Landscape" at bounding box center [1042, 282] width 71 height 24
click at [1132, 290] on button "Portrait" at bounding box center [1120, 282] width 63 height 24
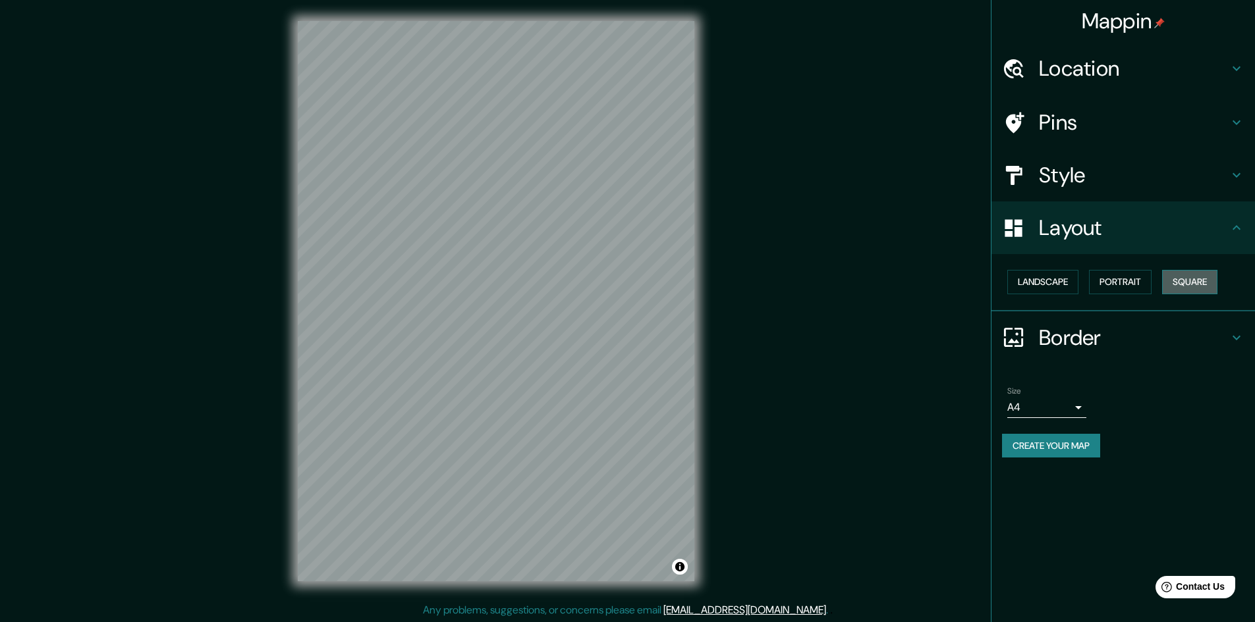
click at [1190, 285] on button "Square" at bounding box center [1189, 282] width 55 height 24
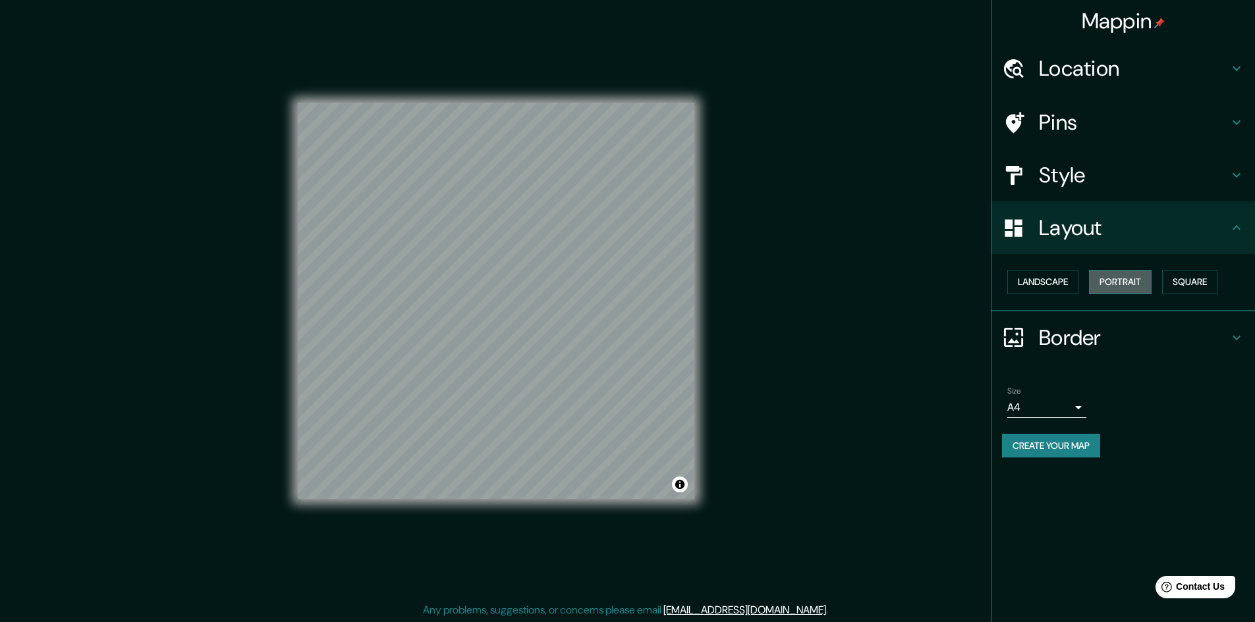
click at [1132, 289] on button "Portrait" at bounding box center [1120, 282] width 63 height 24
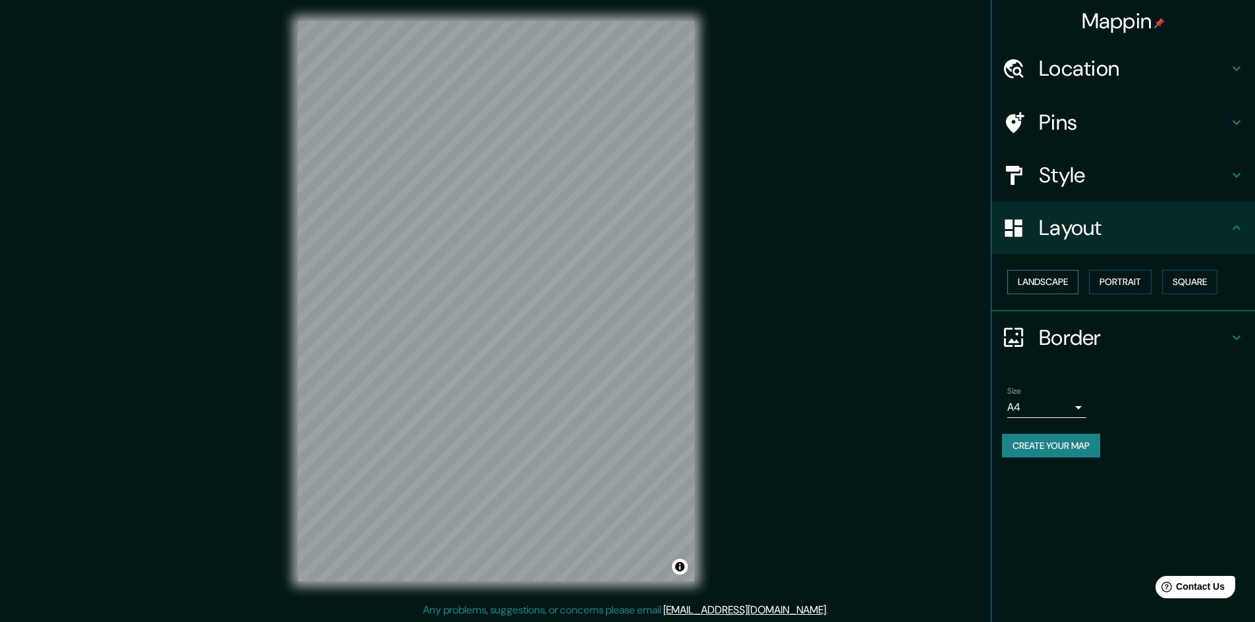
click at [1035, 279] on button "Landscape" at bounding box center [1042, 282] width 71 height 24
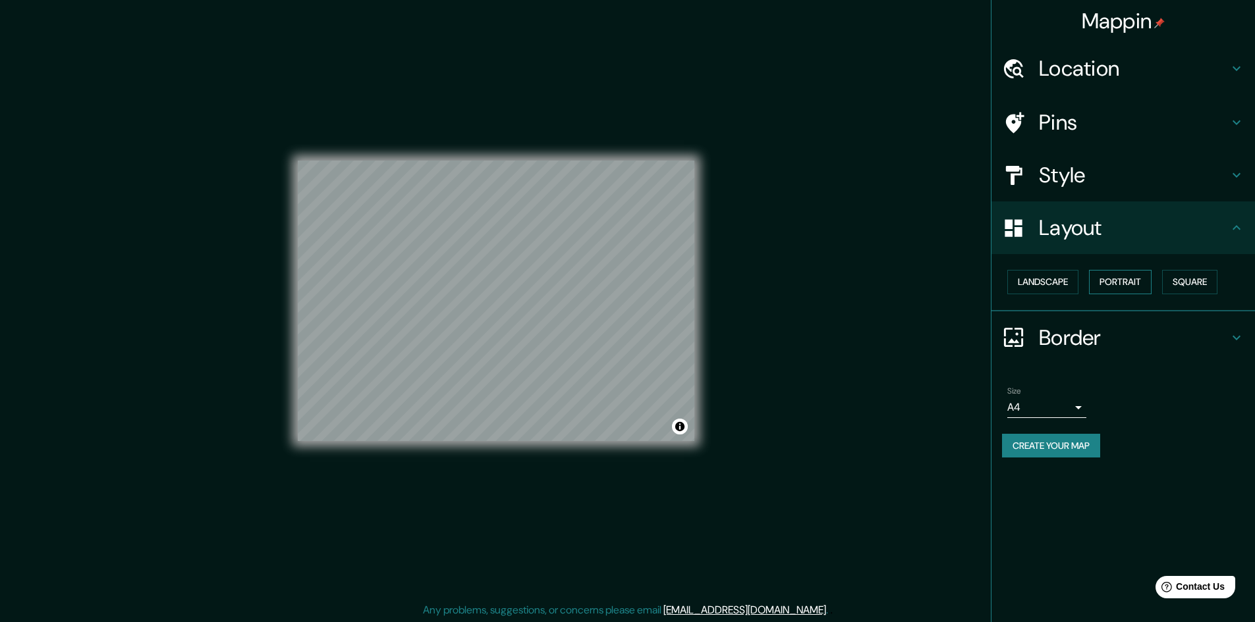
click at [1116, 284] on button "Portrait" at bounding box center [1120, 282] width 63 height 24
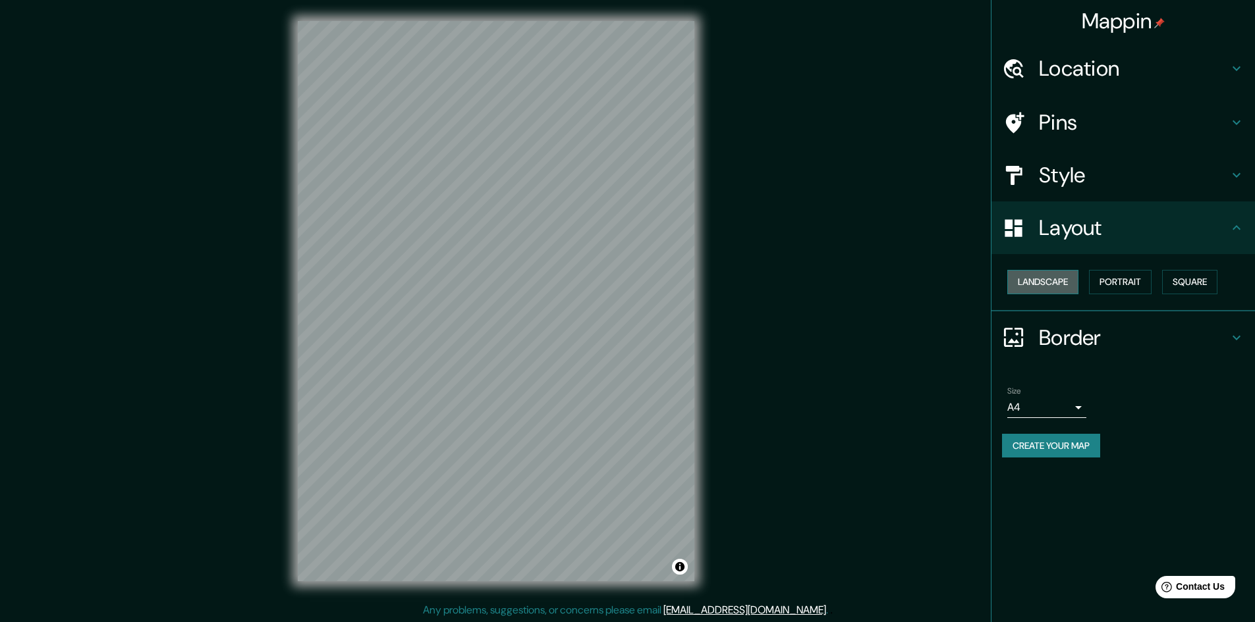
click at [1036, 286] on button "Landscape" at bounding box center [1042, 282] width 71 height 24
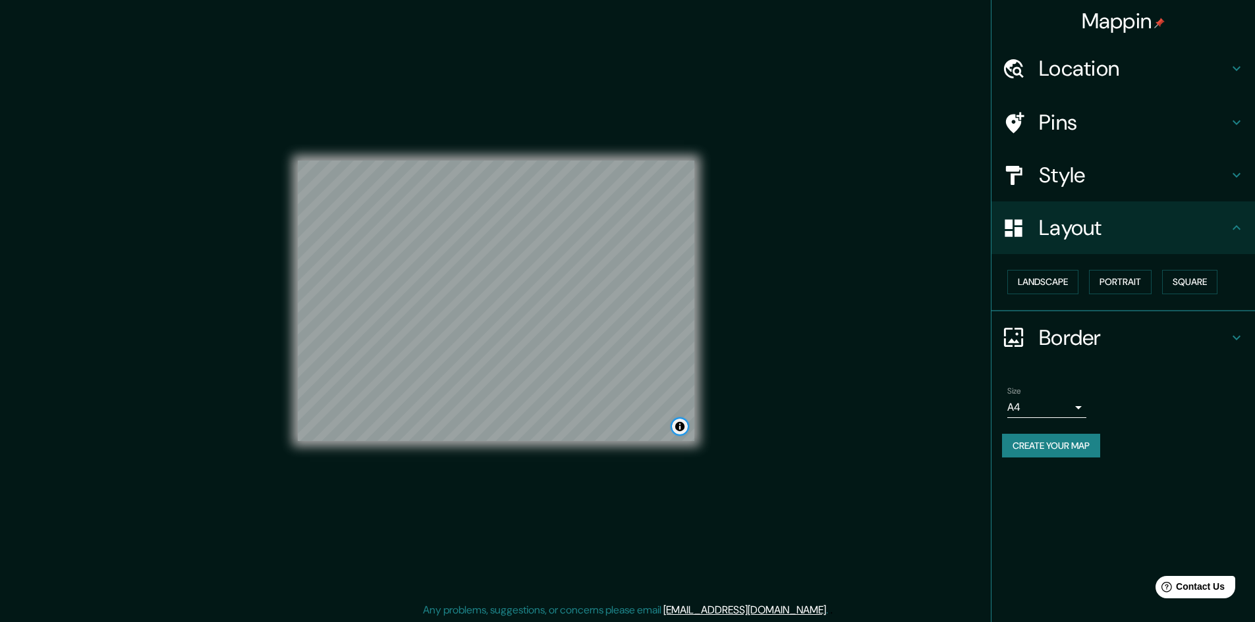
click at [681, 426] on button "Toggle attribution" at bounding box center [680, 427] width 16 height 16
click at [683, 424] on button "Toggle attribution" at bounding box center [680, 427] width 16 height 16
drag, startPoint x: 683, startPoint y: 424, endPoint x: 808, endPoint y: 528, distance: 161.8
click at [808, 528] on div "© Mapbox © OpenStreetMap Improve this map" at bounding box center [496, 301] width 1130 height 561
drag, startPoint x: 1251, startPoint y: 462, endPoint x: 1233, endPoint y: 310, distance: 153.8
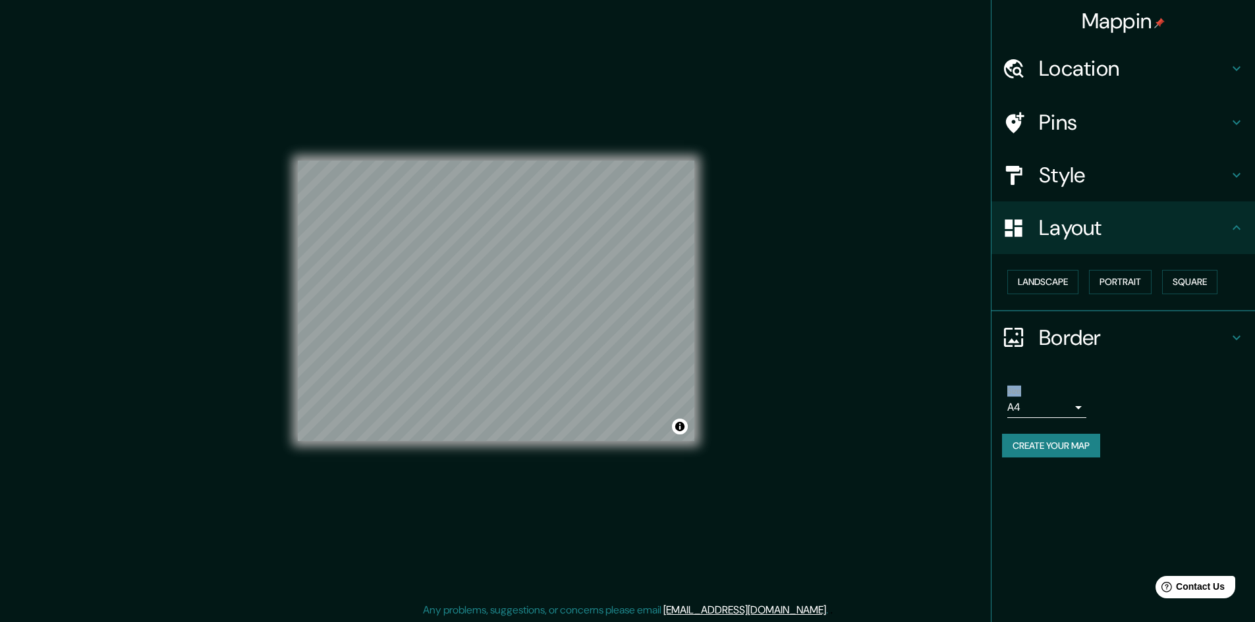
click at [1241, 321] on ul "Location Pins Style Layout Landscape Portrait Square Border Choose a border. Hi…" at bounding box center [1122, 257] width 263 height 431
click at [1209, 586] on span "Contact Us" at bounding box center [1200, 587] width 51 height 11
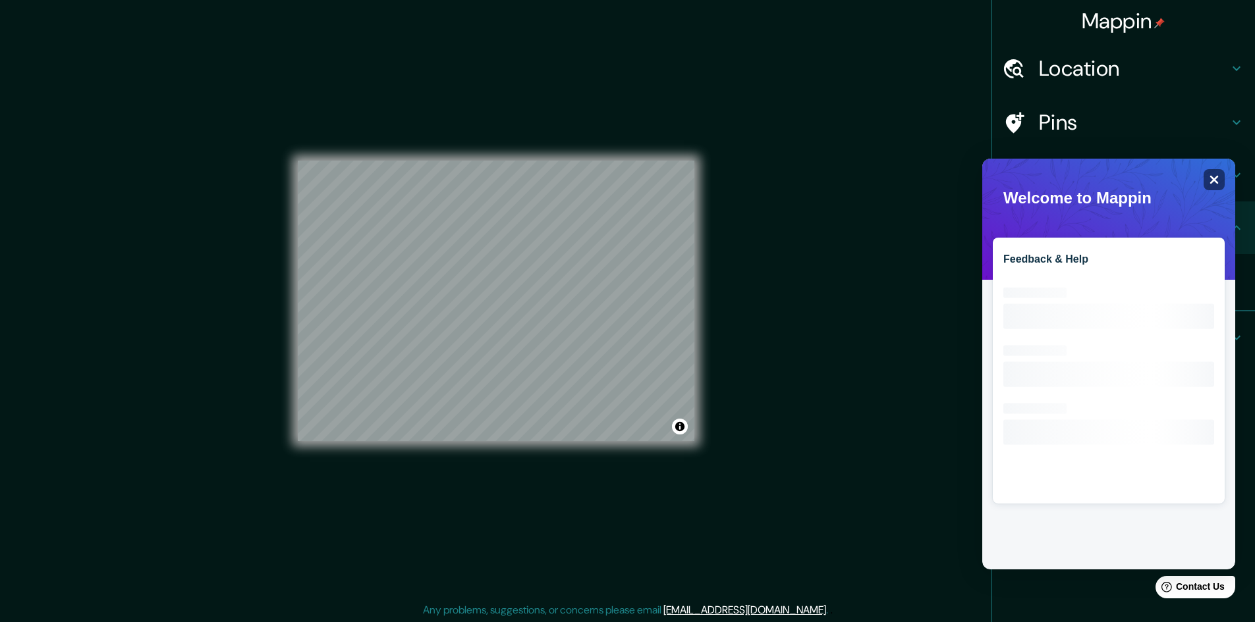
click at [1216, 186] on div "Close" at bounding box center [1213, 179] width 21 height 21
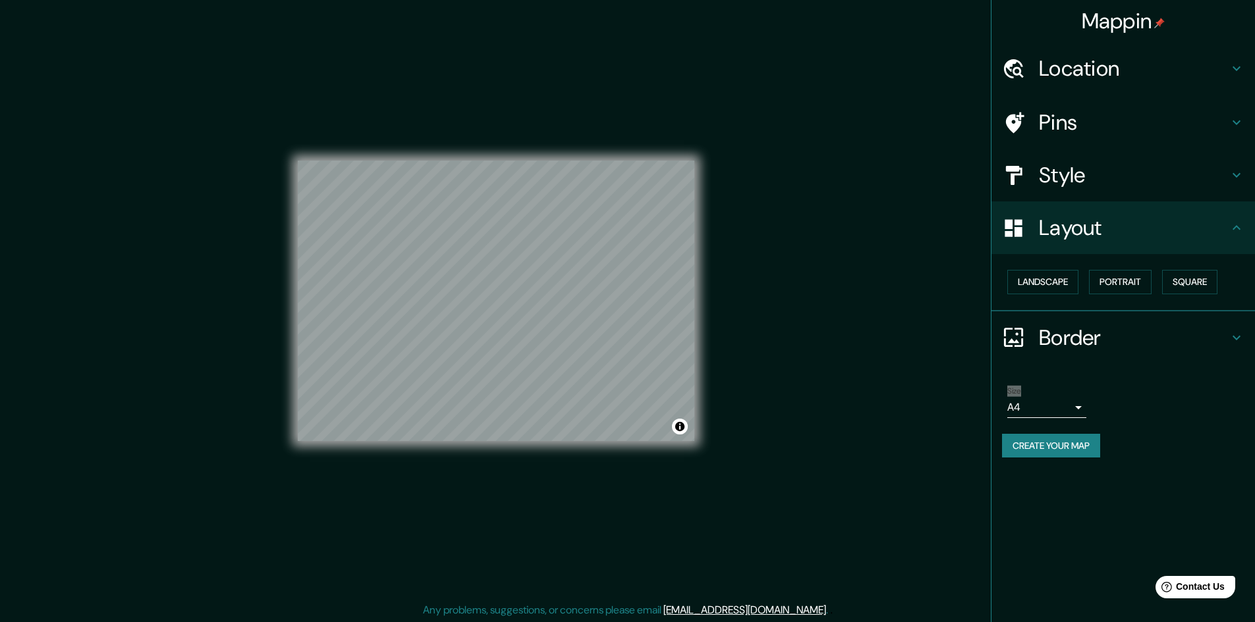
scroll to position [1, 0]
click at [1227, 16] on div "Mappin" at bounding box center [1122, 21] width 263 height 42
drag, startPoint x: 1157, startPoint y: 0, endPoint x: 877, endPoint y: 83, distance: 292.0
click at [877, 83] on div "© Mapbox © OpenStreetMap Improve this map" at bounding box center [496, 300] width 1130 height 561
click at [817, 142] on div "© Mapbox © OpenStreetMap Improve this map" at bounding box center [496, 300] width 1130 height 561
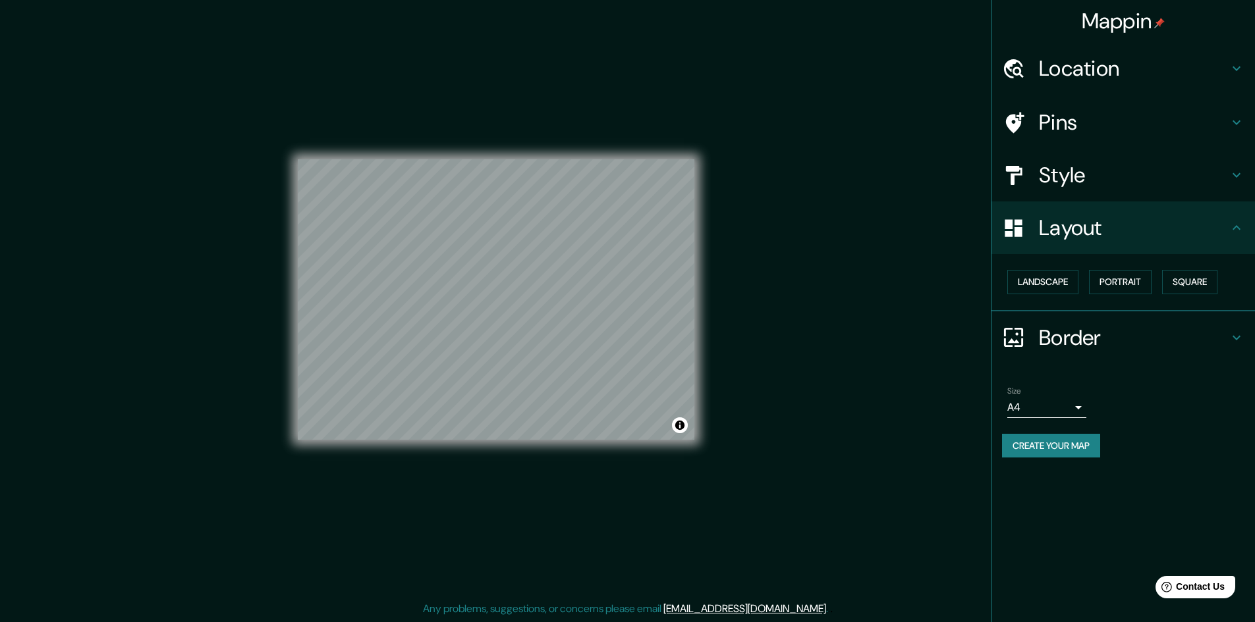
click at [1047, 187] on h4 "Style" at bounding box center [1134, 175] width 190 height 26
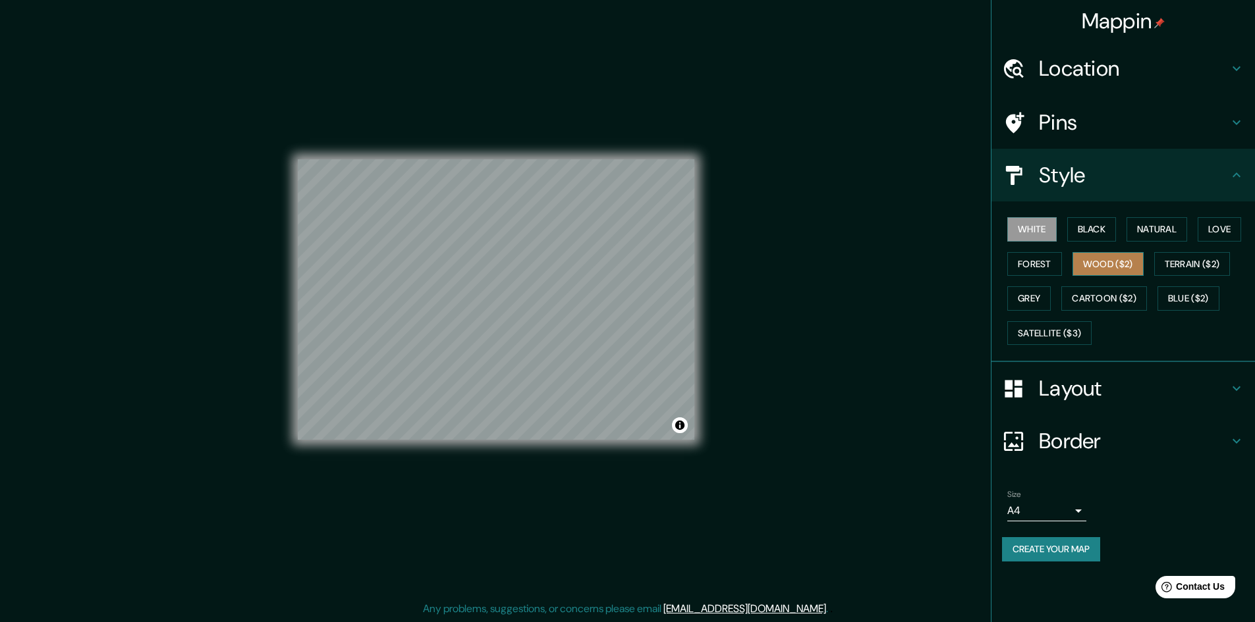
click at [1114, 268] on button "Wood ($2)" at bounding box center [1107, 264] width 71 height 24
click at [1049, 230] on button "White" at bounding box center [1031, 229] width 49 height 24
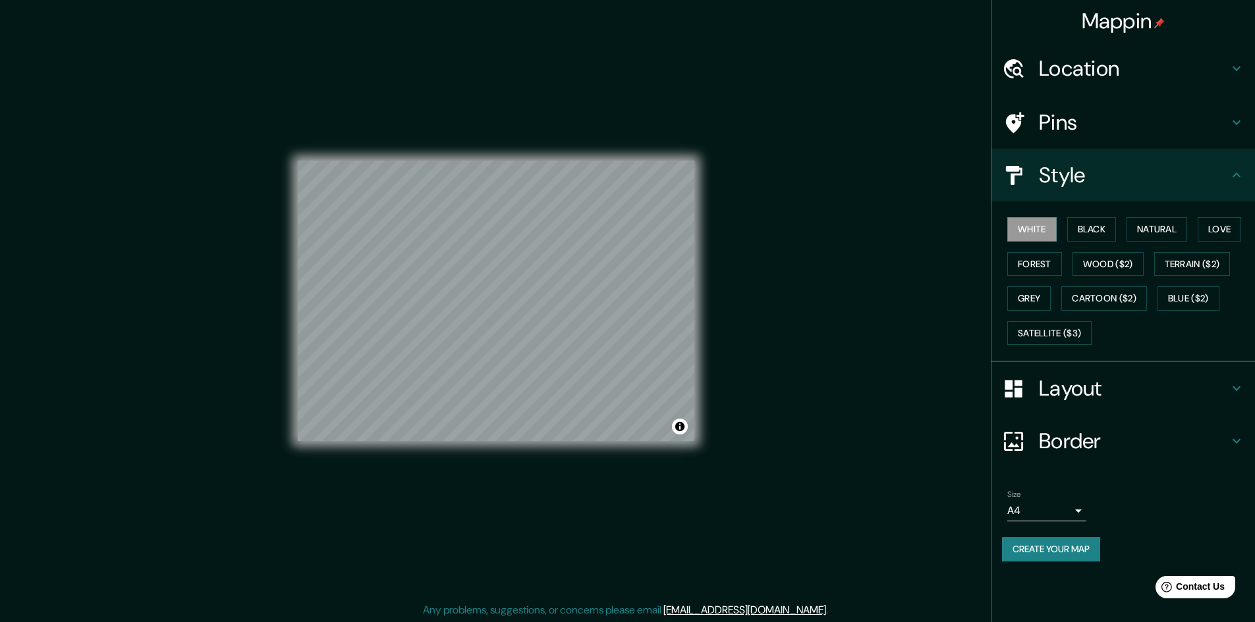
click at [1115, 20] on h4 "Mappin" at bounding box center [1124, 21] width 84 height 26
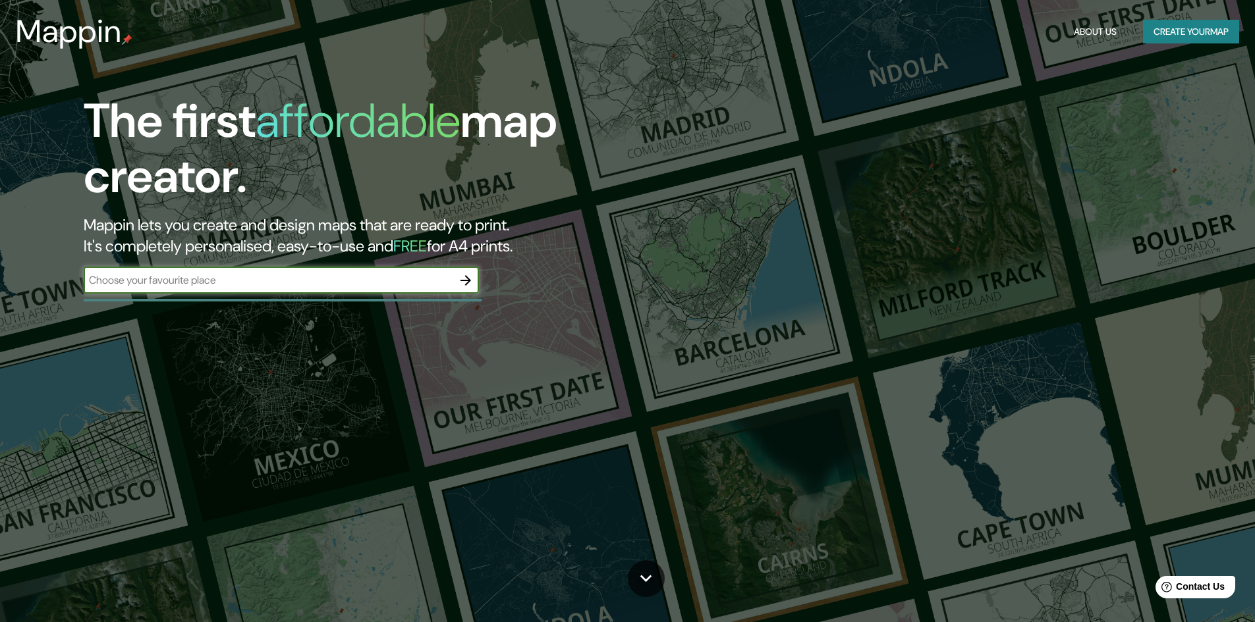
click at [1192, 32] on button "Create your map" at bounding box center [1191, 32] width 96 height 24
drag, startPoint x: 66, startPoint y: 217, endPoint x: 544, endPoint y: 248, distance: 479.2
click at [563, 255] on div "The first affordable map creator. Mappin lets you create and design maps that a…" at bounding box center [397, 200] width 753 height 213
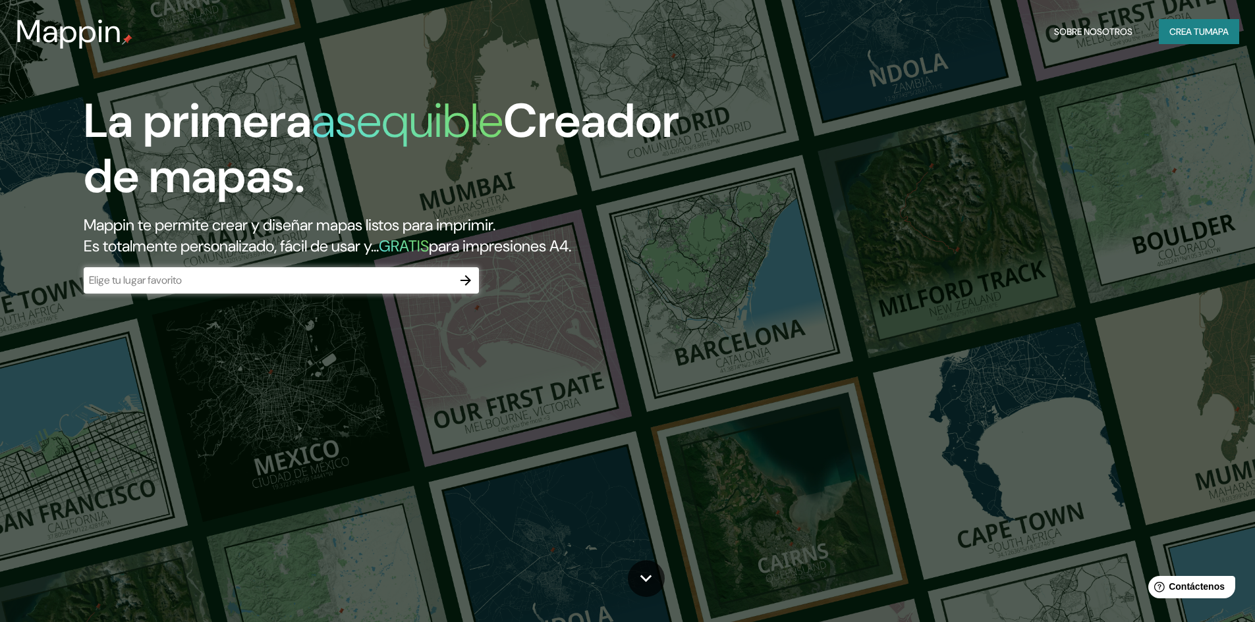
click at [1187, 179] on div "La primera asequible Creador de mapas. Mappin te permite crear y diseñar mapas …" at bounding box center [627, 311] width 1255 height 622
click at [1196, 28] on font "Crea tu" at bounding box center [1187, 32] width 36 height 12
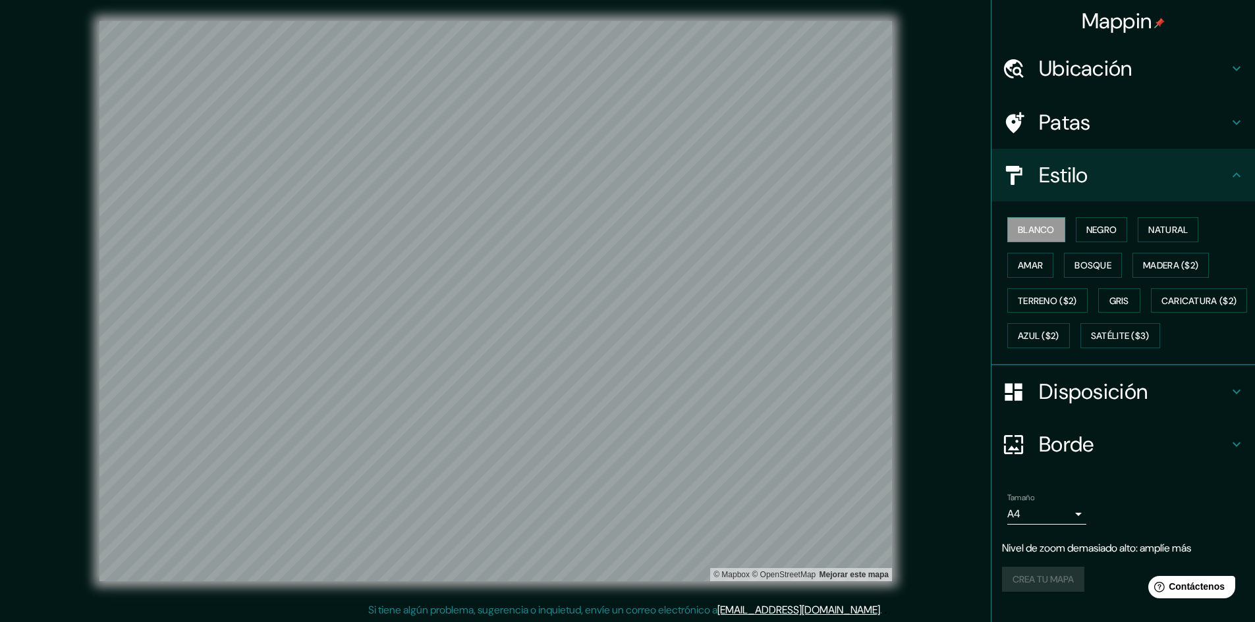
click at [32, 541] on div "Mappin Ubicación Patas Estilo Blanco Negro Natural [PERSON_NAME] ($2) Terreno (…" at bounding box center [627, 312] width 1255 height 624
click at [1063, 293] on font "Terreno ($2)" at bounding box center [1047, 300] width 59 height 17
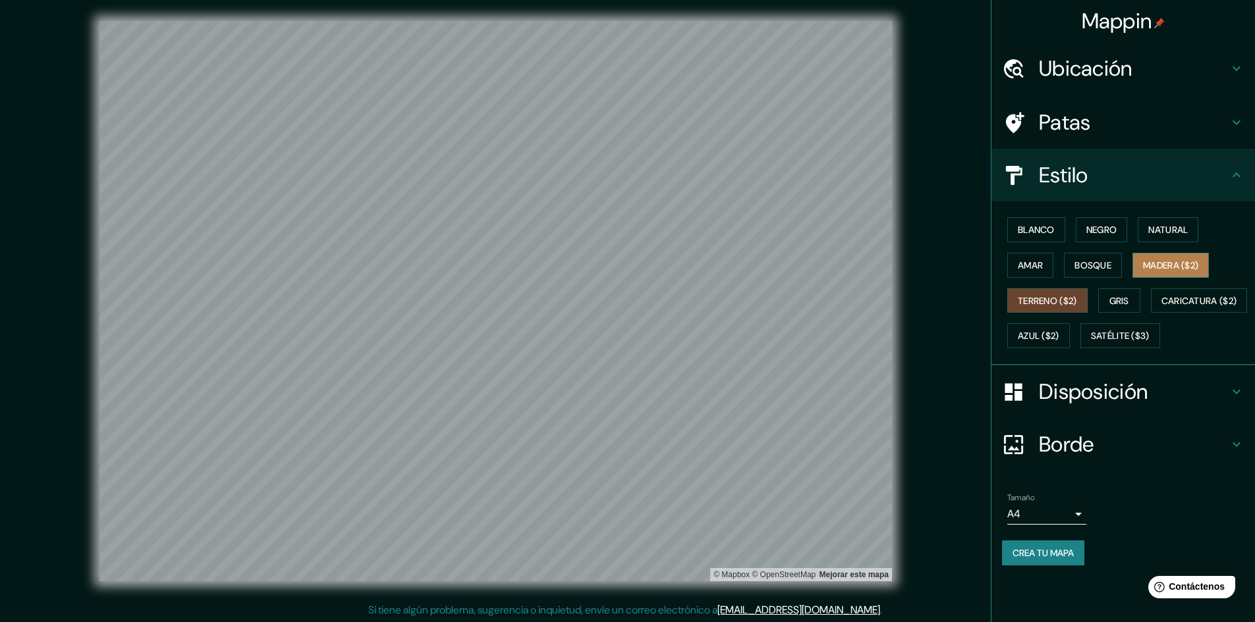
click at [1153, 265] on font "Madera ($2)" at bounding box center [1170, 266] width 55 height 12
click at [1034, 234] on font "Blanco" at bounding box center [1036, 230] width 37 height 12
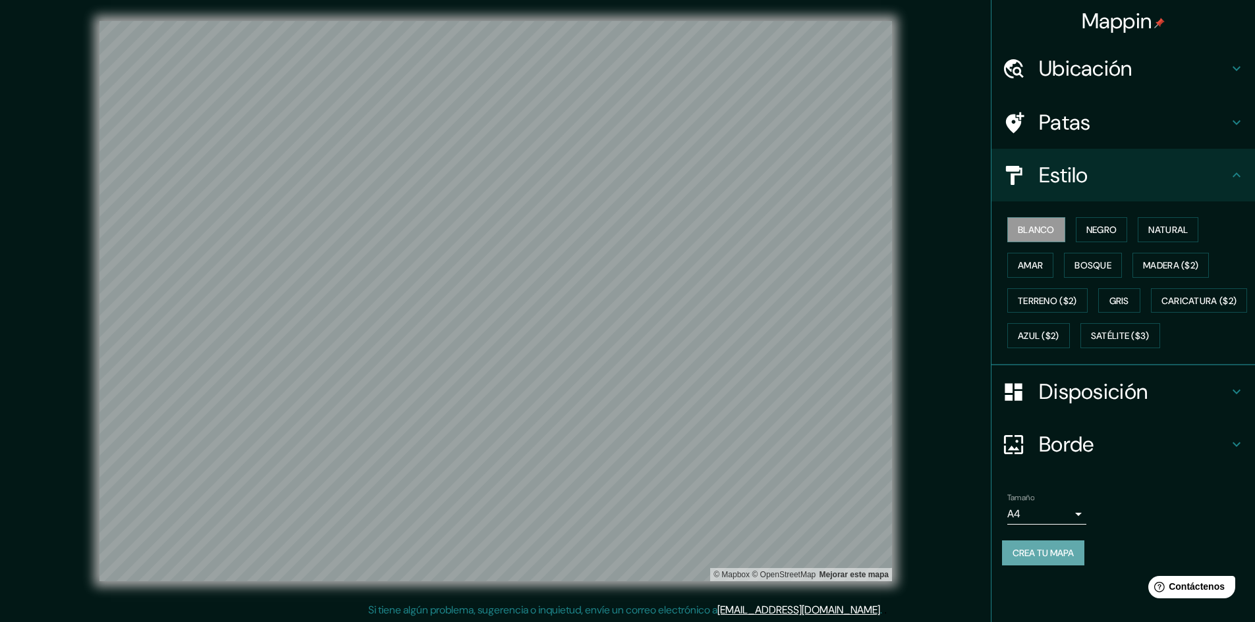
click at [1026, 559] on font "Crea tu mapa" at bounding box center [1042, 553] width 61 height 12
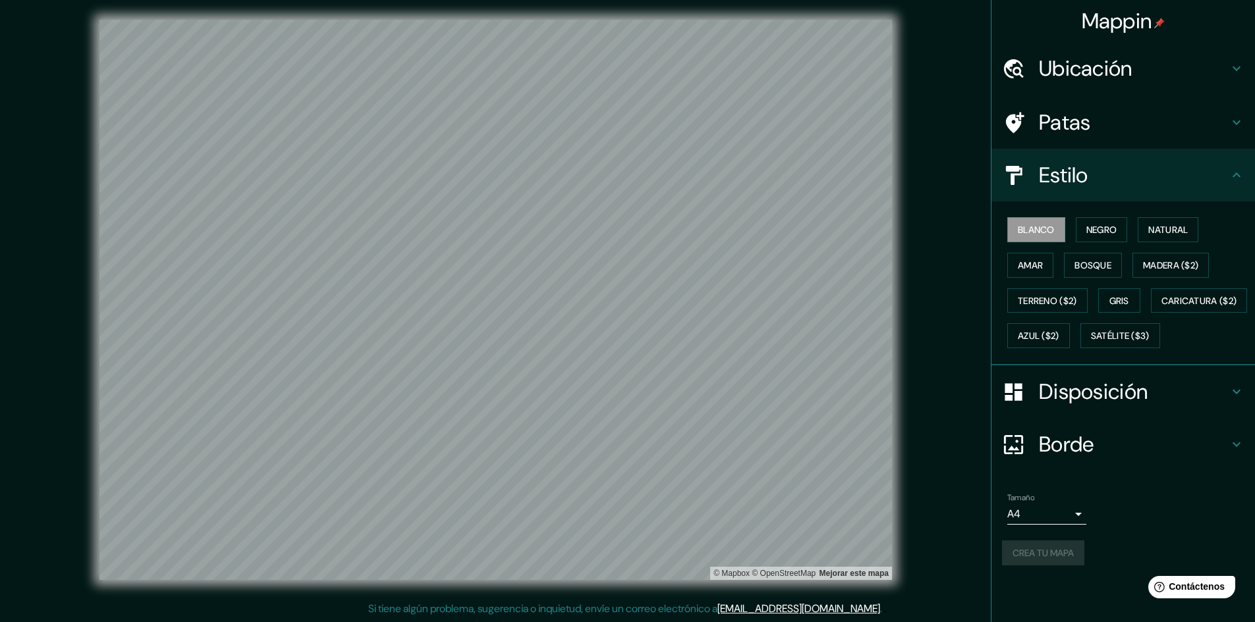
drag, startPoint x: 1257, startPoint y: 501, endPoint x: 92, endPoint y: 2, distance: 1268.0
click at [1035, 559] on font "Crea tu mapa" at bounding box center [1042, 553] width 61 height 12
click at [1035, 566] on div "Crea tu mapa" at bounding box center [1123, 553] width 242 height 25
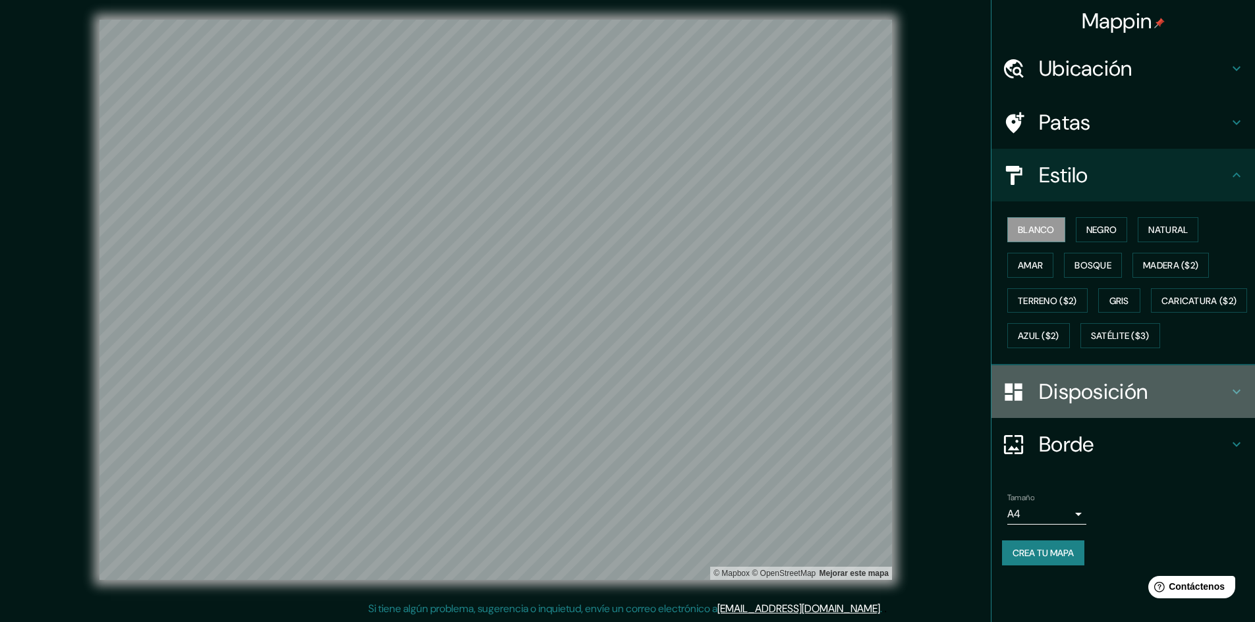
click at [1228, 400] on icon at bounding box center [1236, 392] width 16 height 16
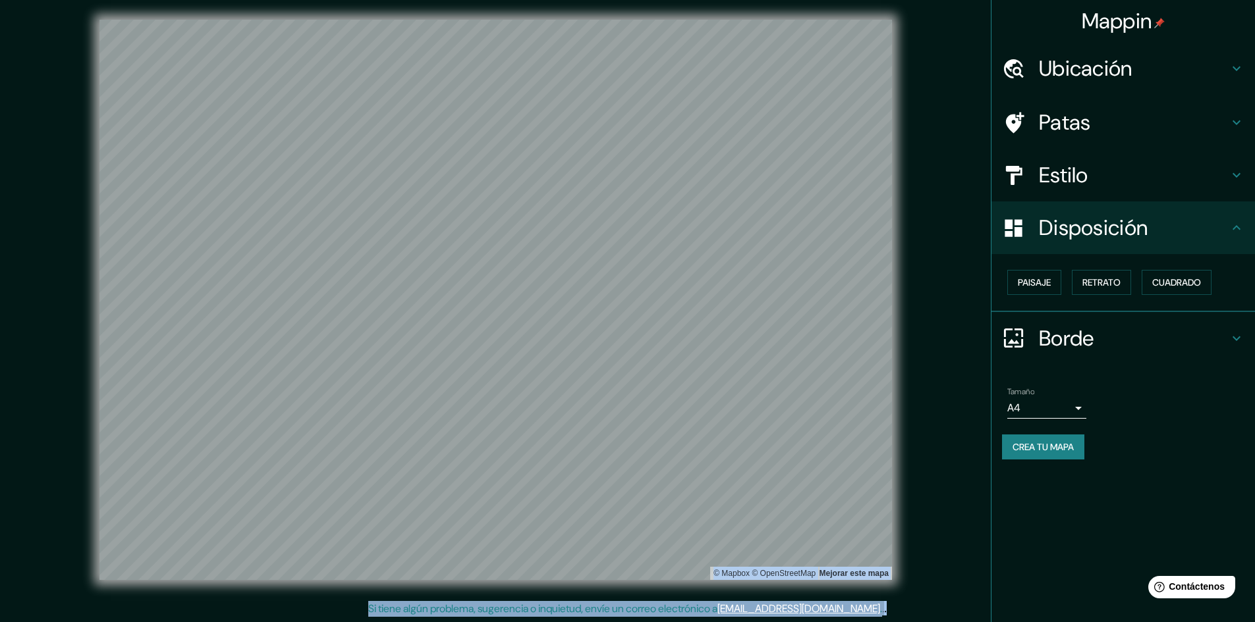
drag, startPoint x: 1254, startPoint y: 420, endPoint x: 1263, endPoint y: 474, distance: 54.1
click at [1255, 474] on html "Mappin Ubicación Patas Estilo Disposición Paisaje Retrato Cuadrado Borde Elige …" at bounding box center [627, 310] width 1255 height 622
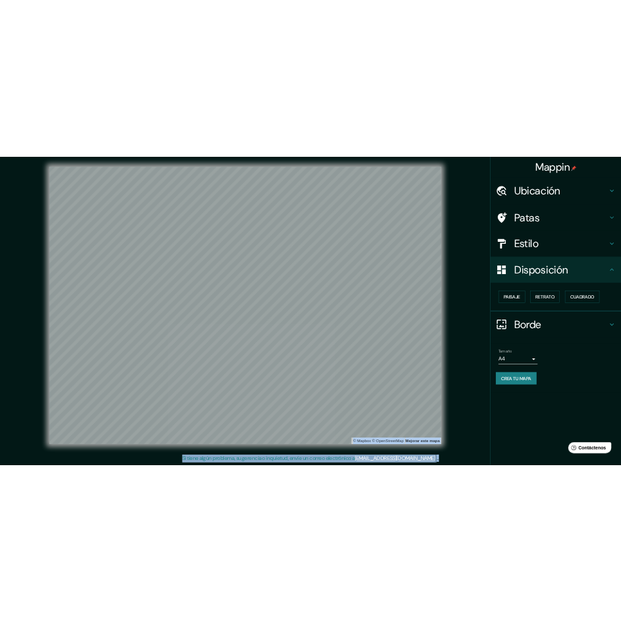
scroll to position [0, 0]
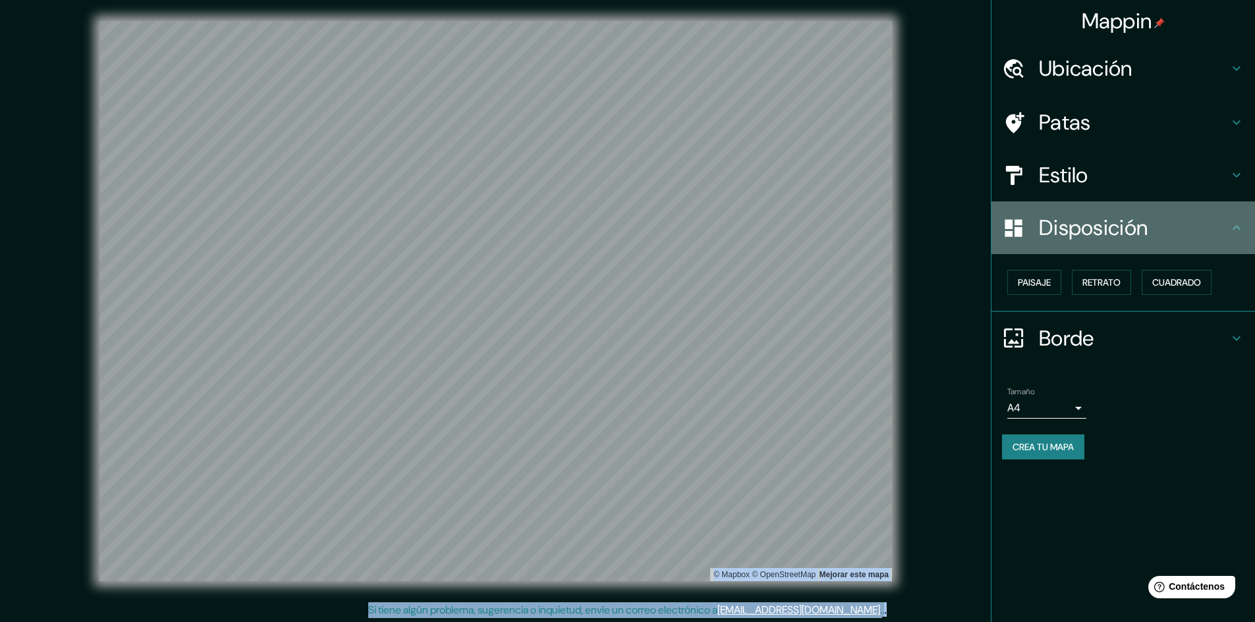
click at [1240, 229] on icon at bounding box center [1236, 227] width 8 height 5
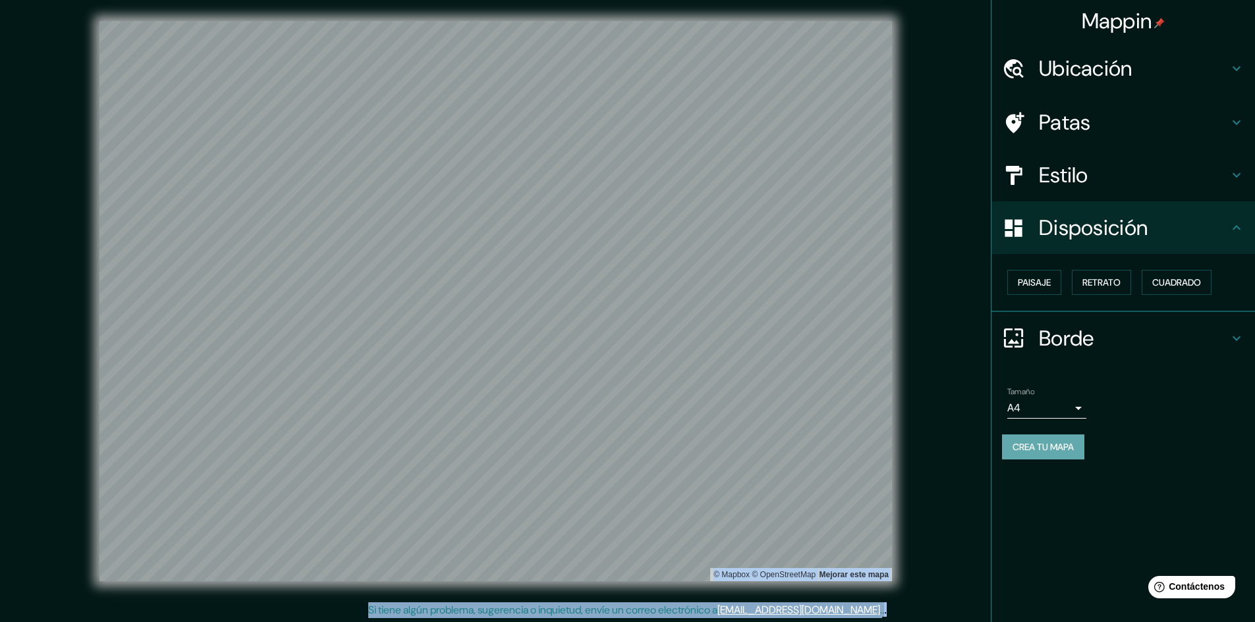
click at [1041, 447] on font "Crea tu mapa" at bounding box center [1042, 447] width 61 height 12
